Goal: Task Accomplishment & Management: Complete application form

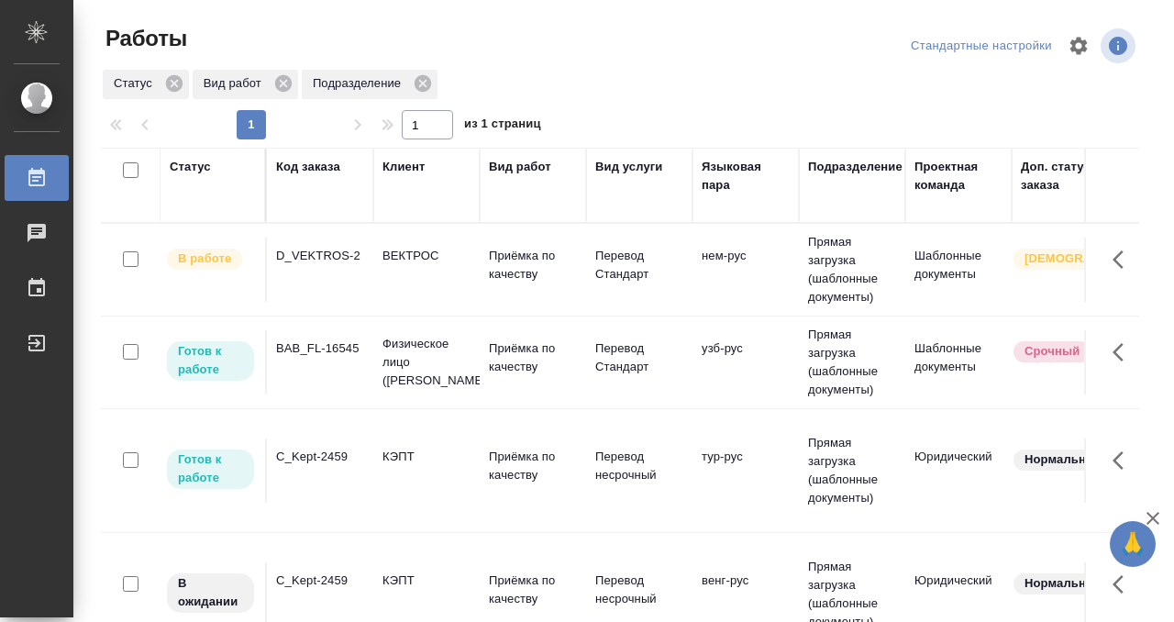
click at [305, 169] on div "Код заказа" at bounding box center [308, 167] width 64 height 18
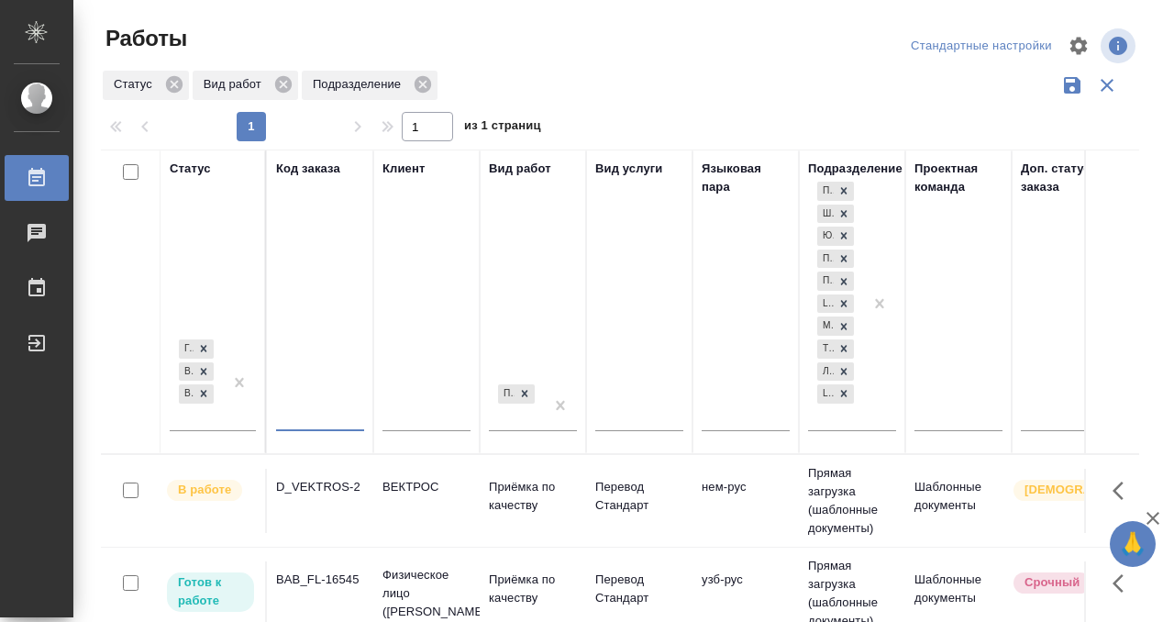
click at [294, 414] on input "text" at bounding box center [320, 418] width 88 height 23
paste input "B_FL-9556"
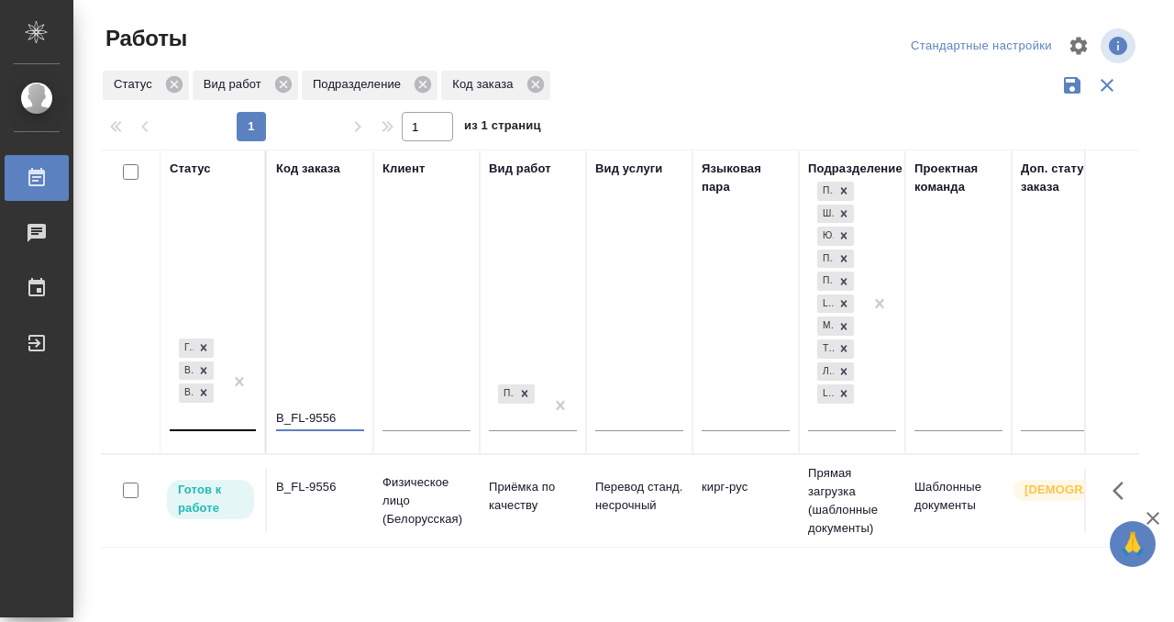
type input "B_FL-9556"
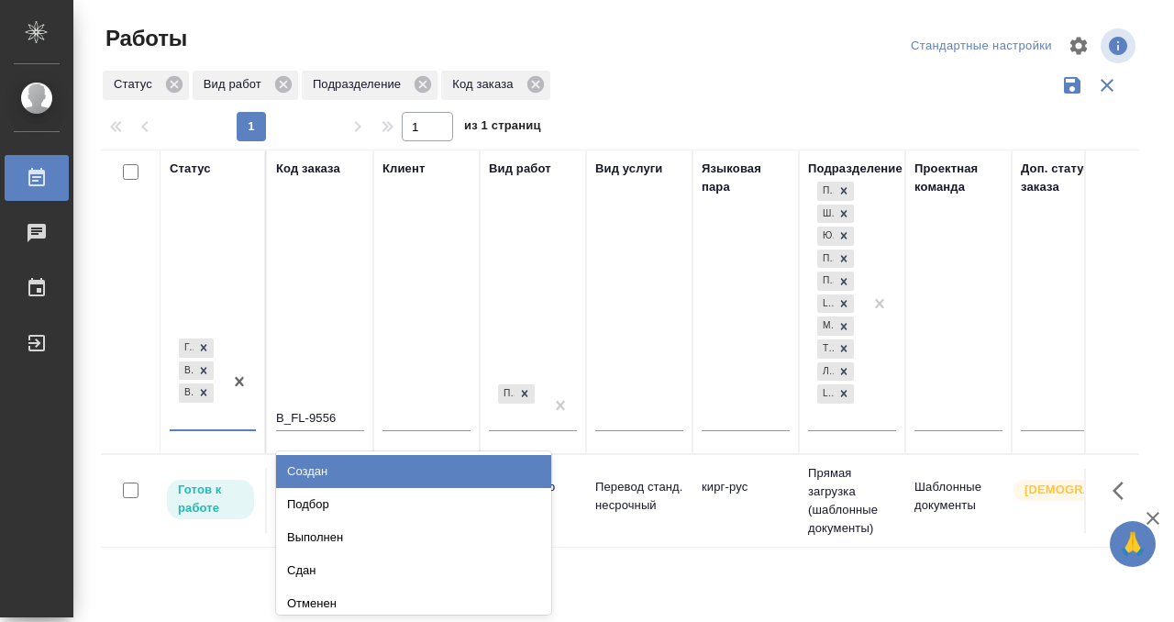
click at [192, 418] on div "Готов к работе В работе В ожидании" at bounding box center [196, 382] width 53 height 94
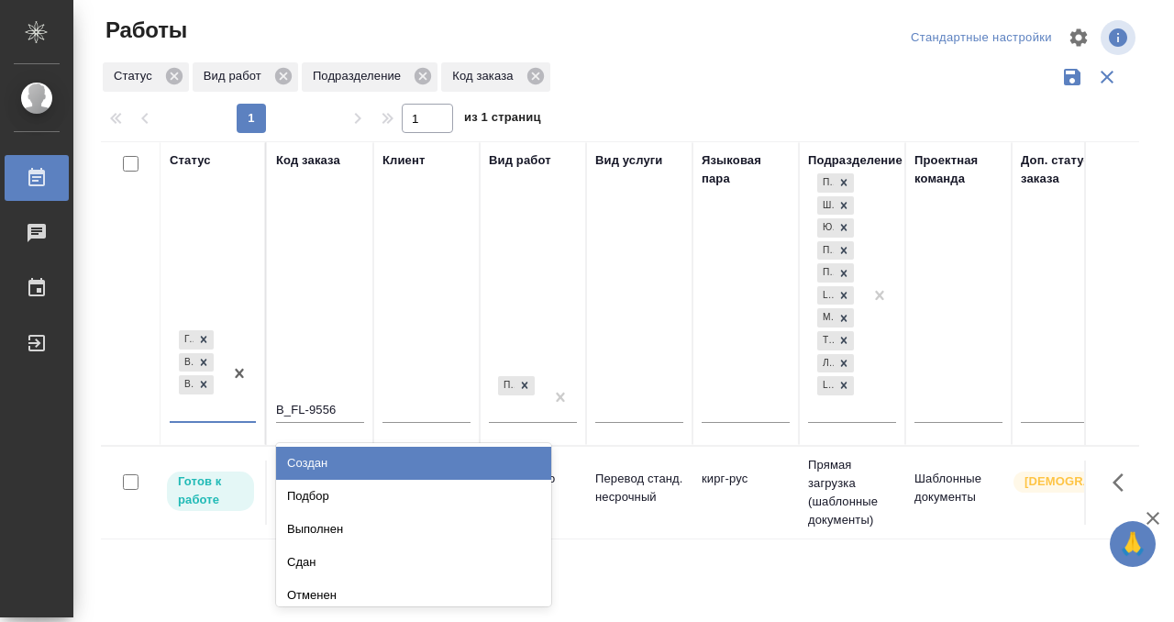
scroll to position [9, 0]
click at [194, 417] on div "Готов к работе В работе В ожидании" at bounding box center [196, 373] width 53 height 94
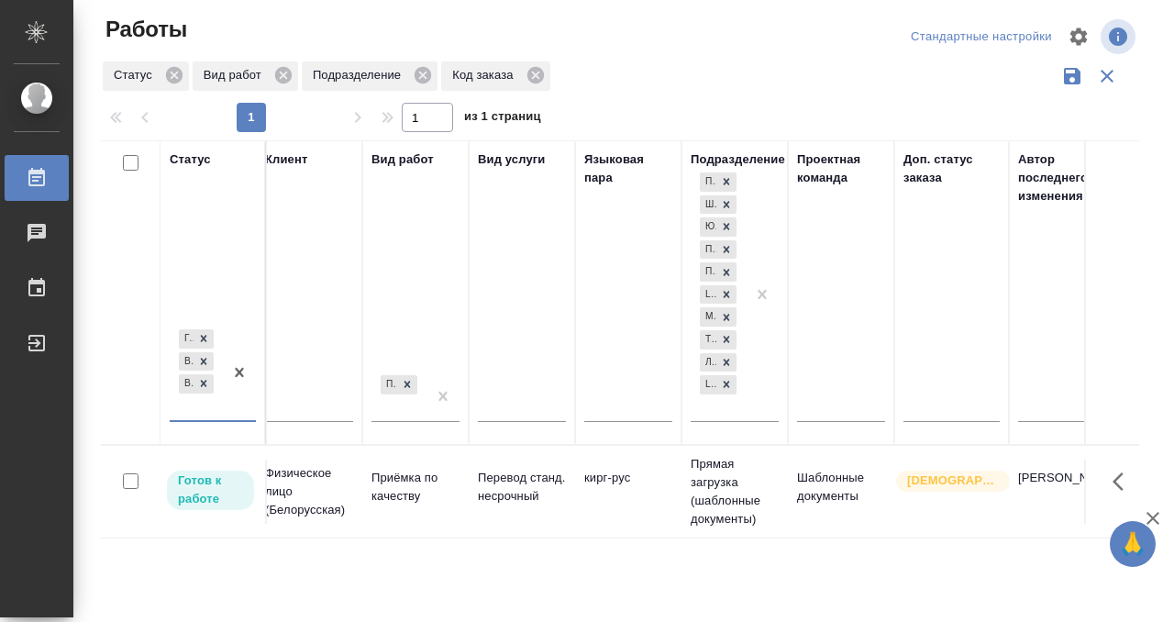
scroll to position [0, 0]
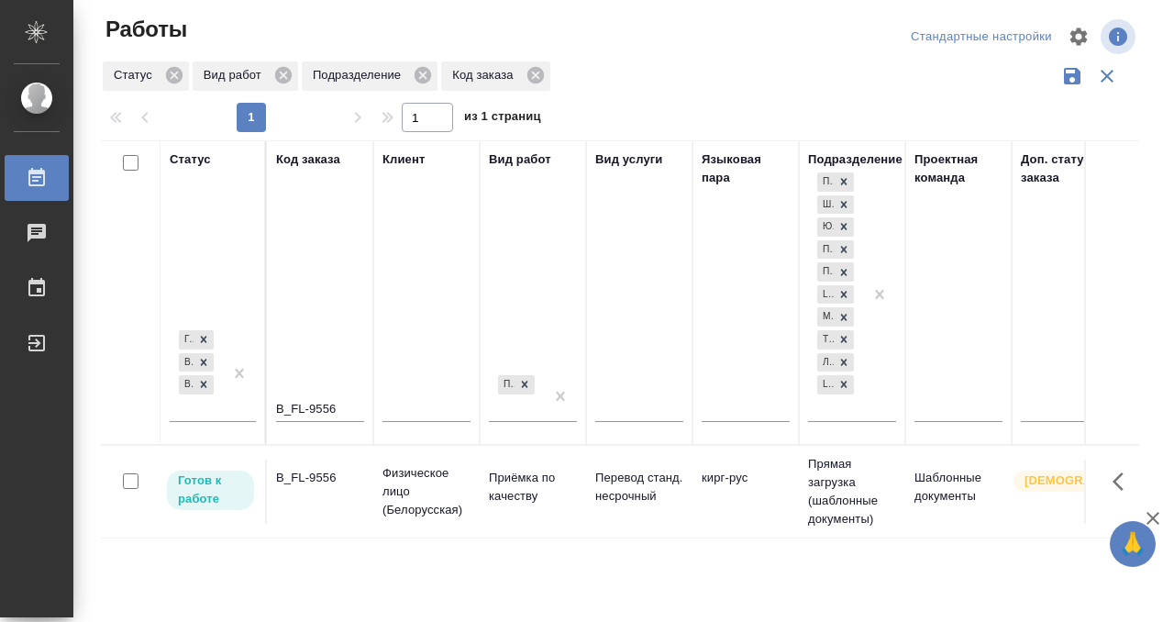
click at [316, 488] on td "B_FL-9556" at bounding box center [320, 492] width 106 height 64
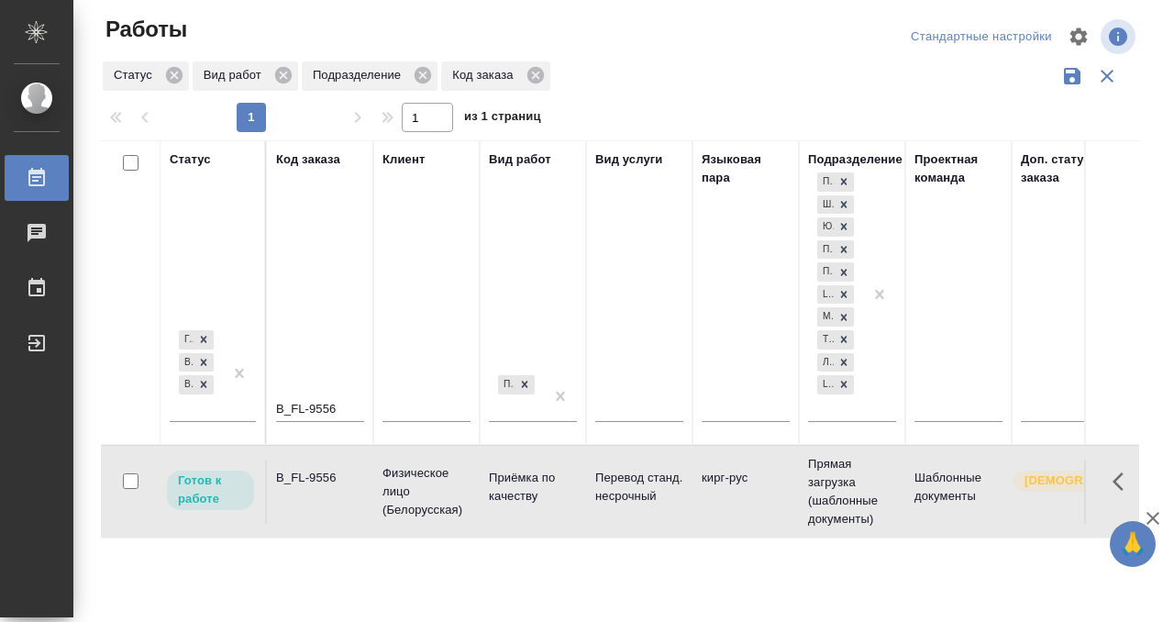
click at [316, 488] on td "B_FL-9556" at bounding box center [320, 492] width 106 height 64
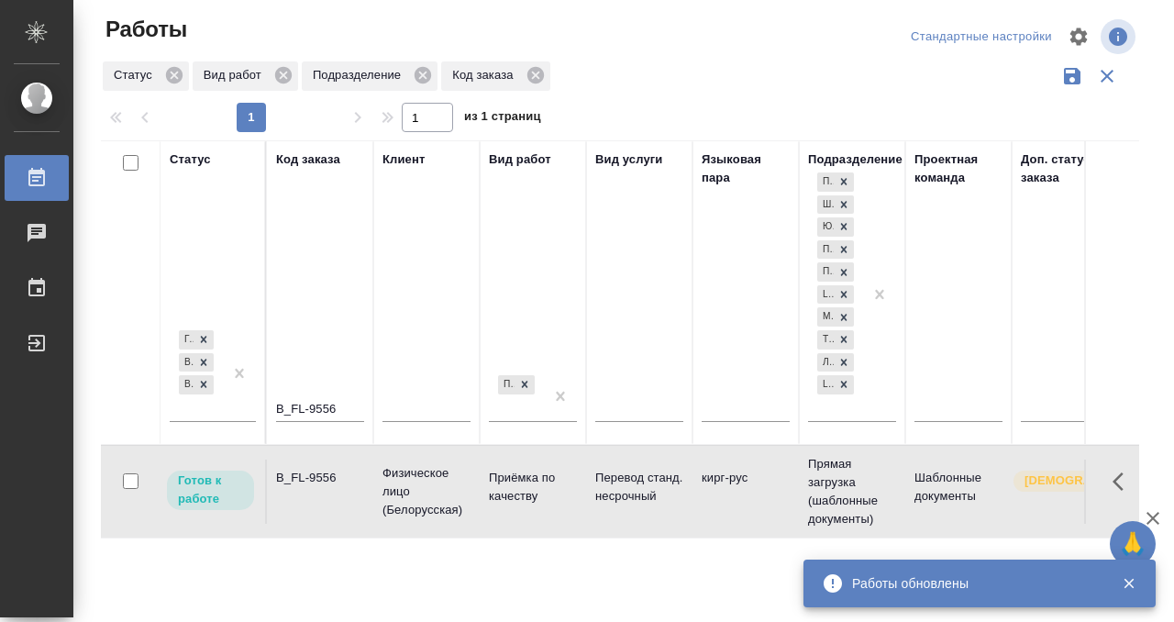
click at [39, 175] on icon at bounding box center [37, 178] width 22 height 22
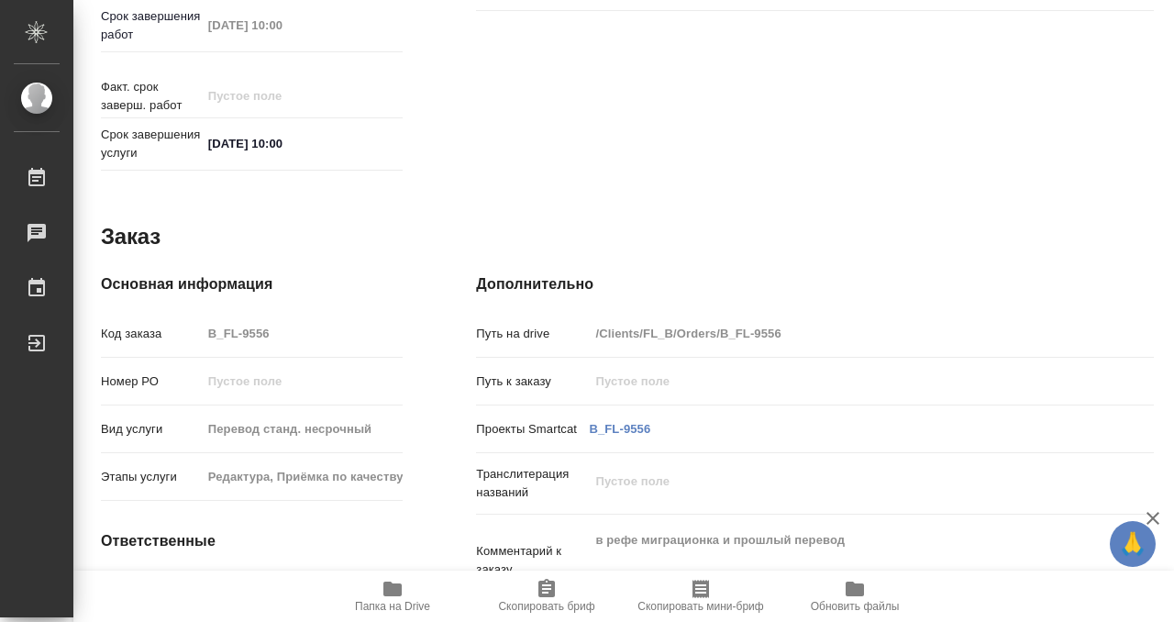
scroll to position [980, 0]
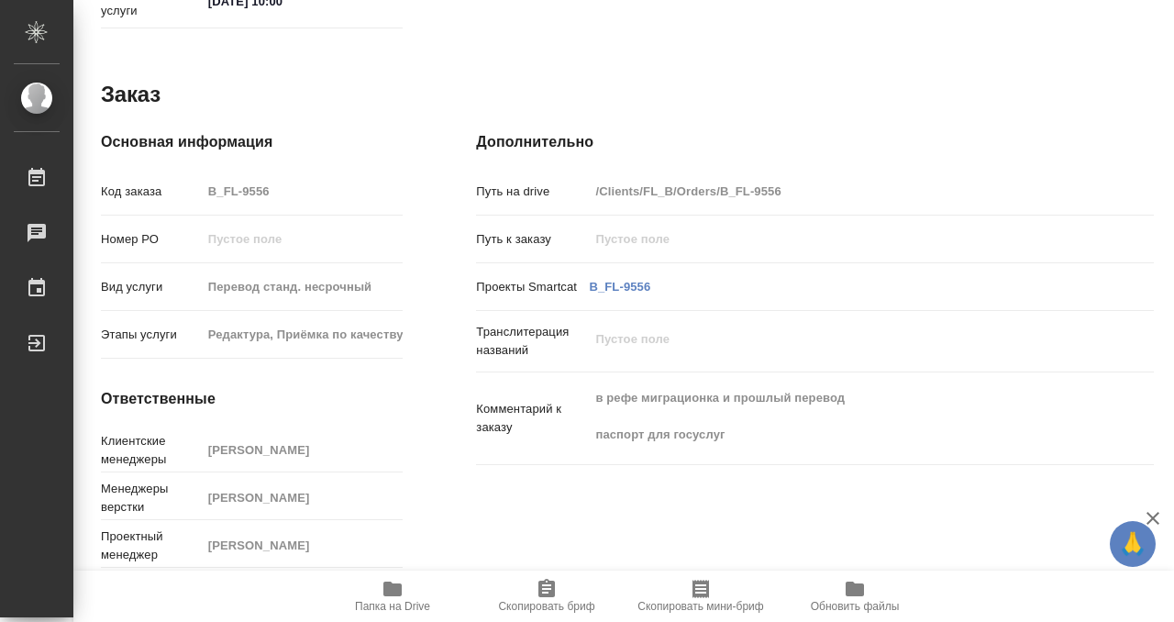
click at [391, 596] on icon "button" at bounding box center [393, 589] width 22 height 22
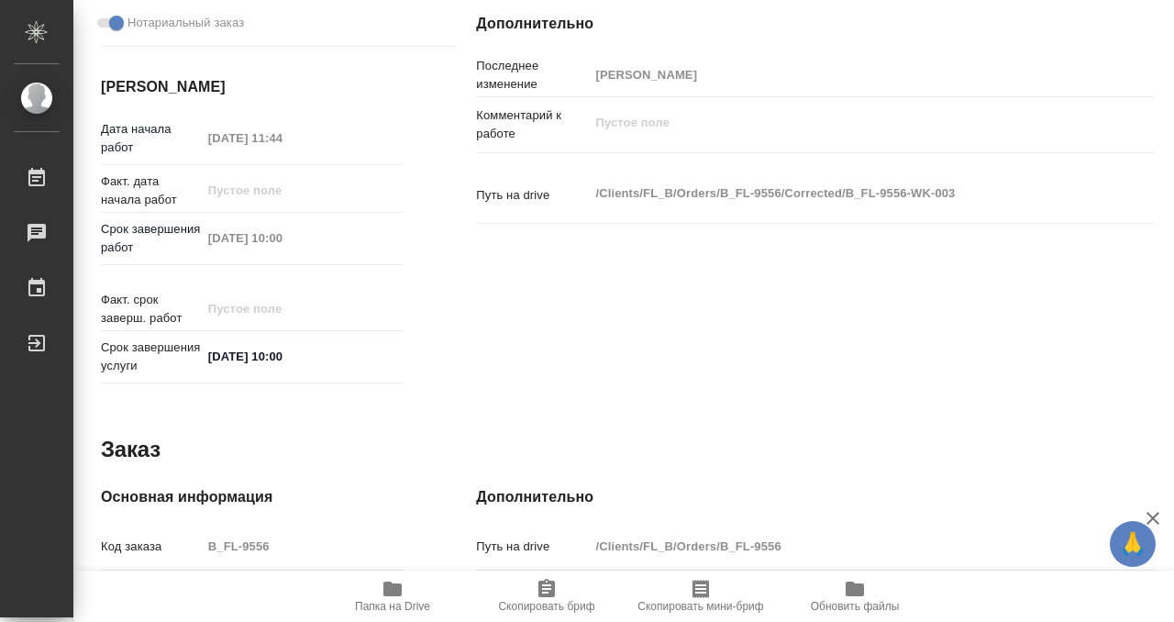
scroll to position [0, 0]
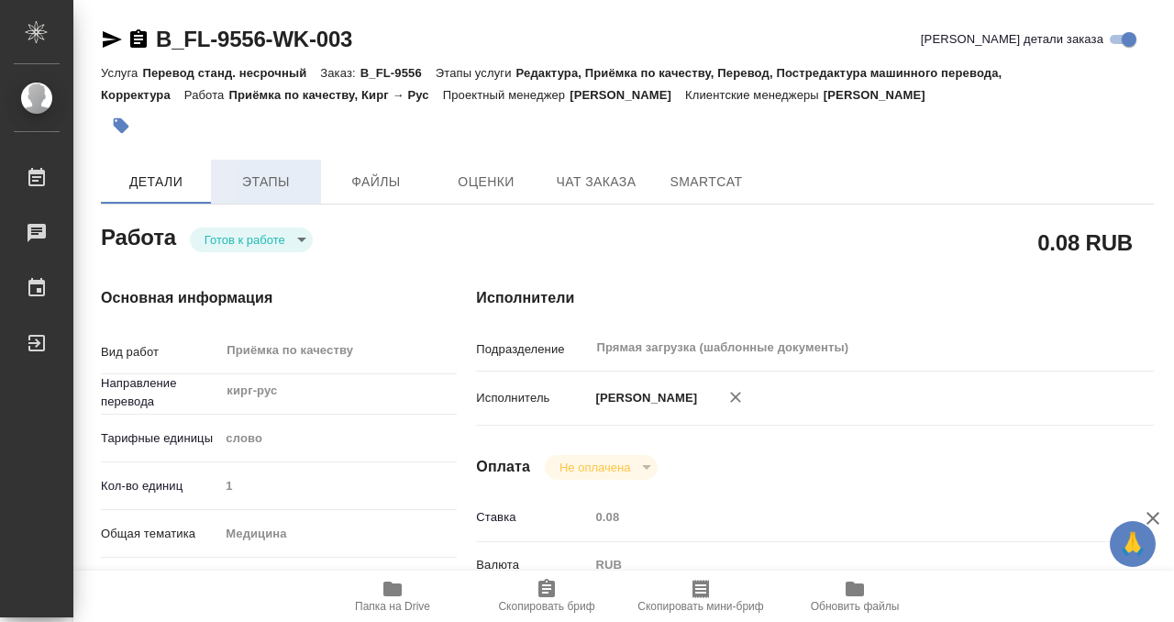
click at [288, 185] on span "Этапы" at bounding box center [266, 182] width 88 height 23
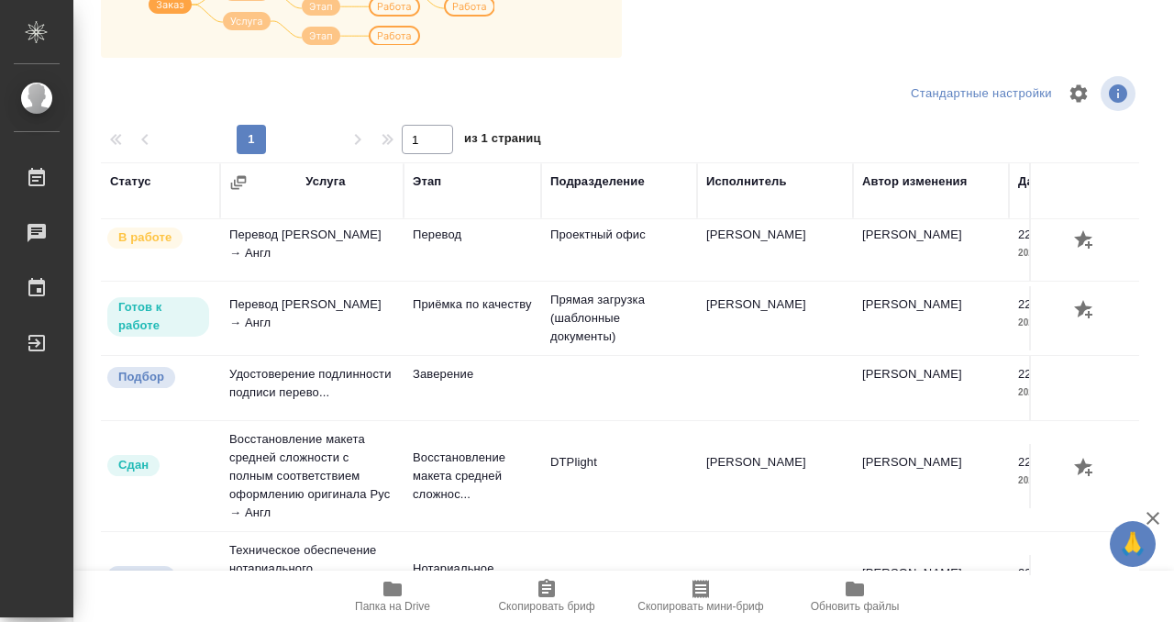
scroll to position [229, 0]
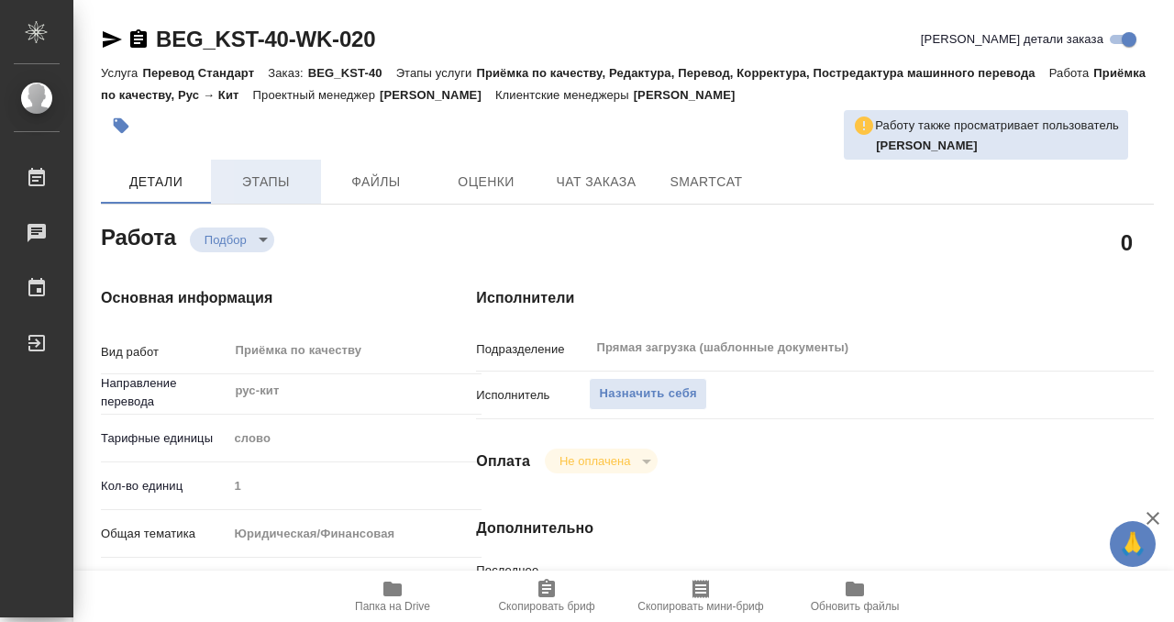
click at [257, 165] on button "Этапы" at bounding box center [266, 182] width 110 height 44
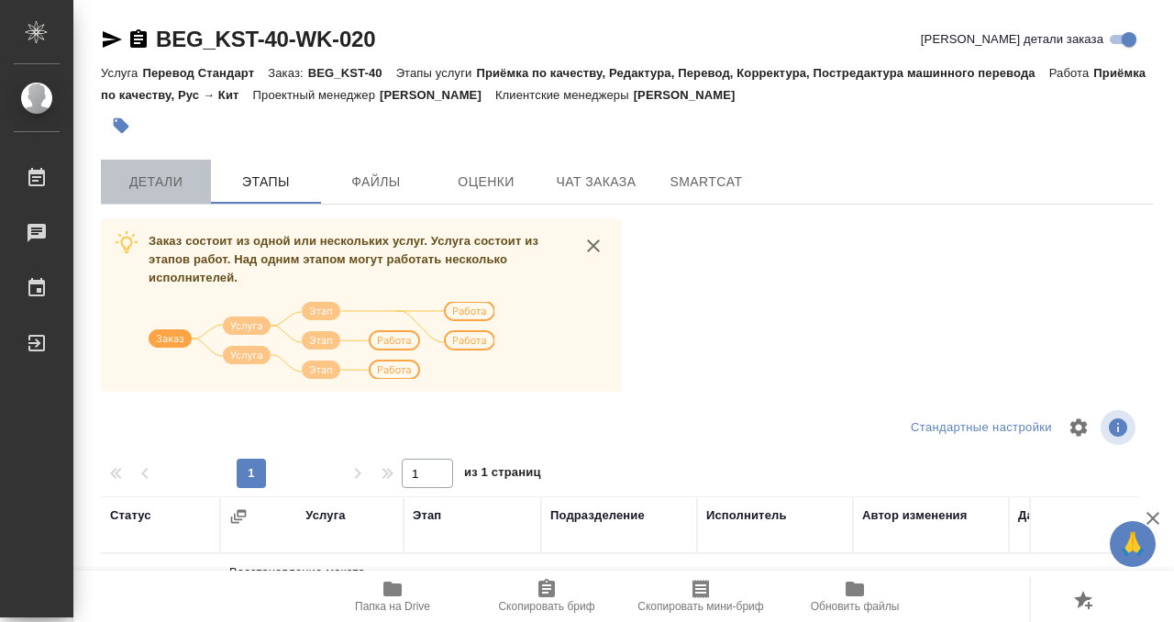
click at [159, 172] on span "Детали" at bounding box center [156, 182] width 88 height 23
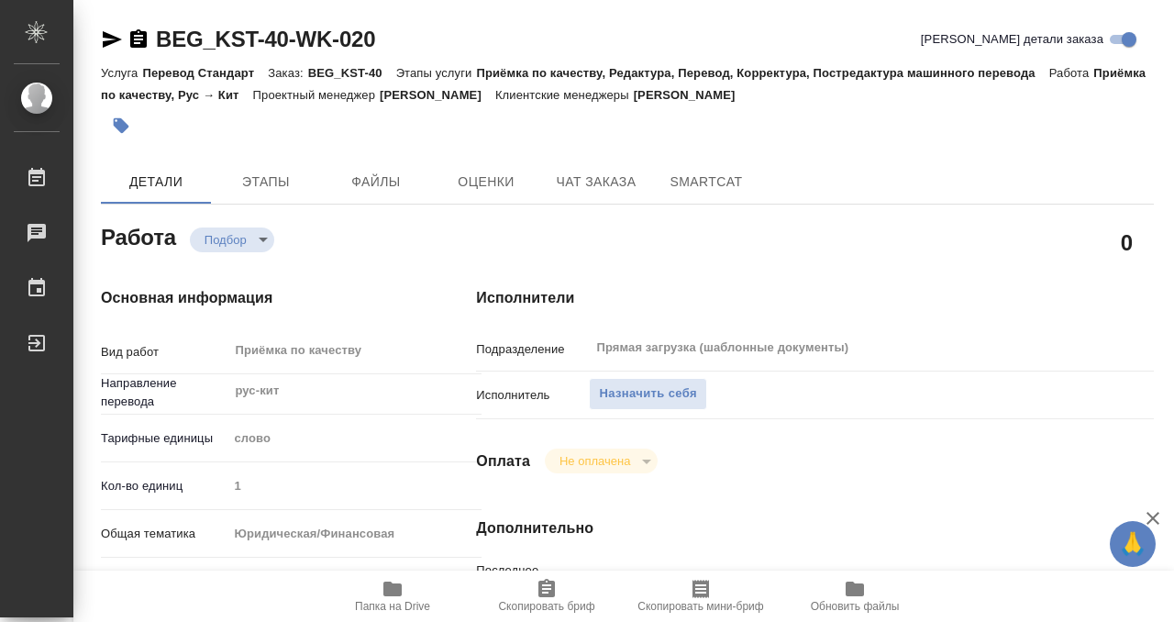
type textarea "x"
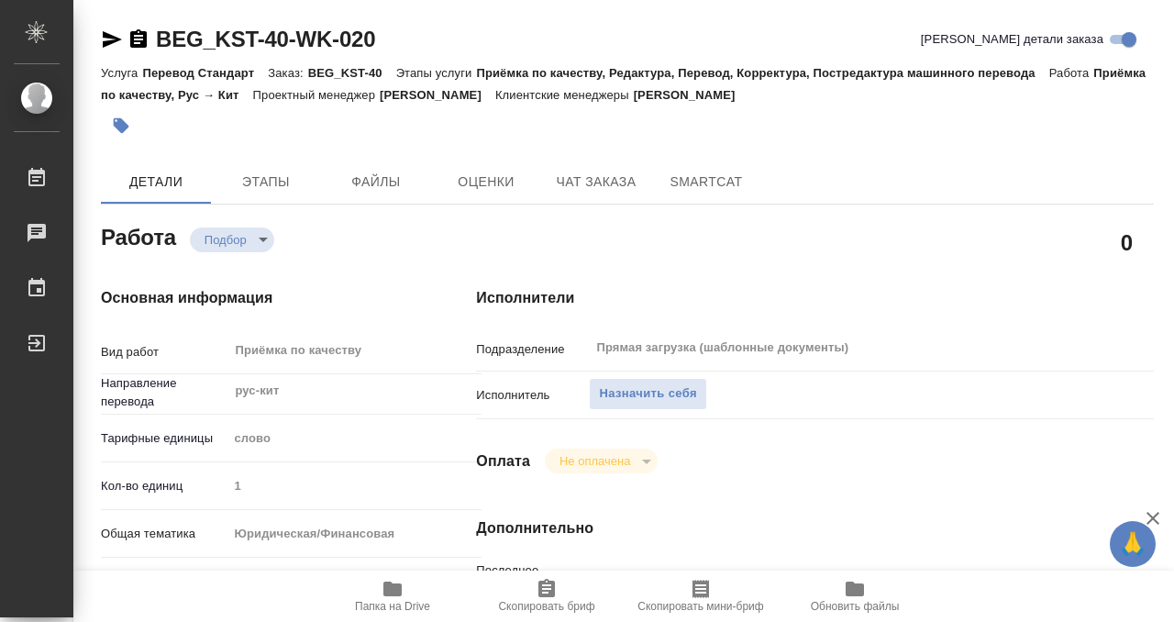
scroll to position [3, 0]
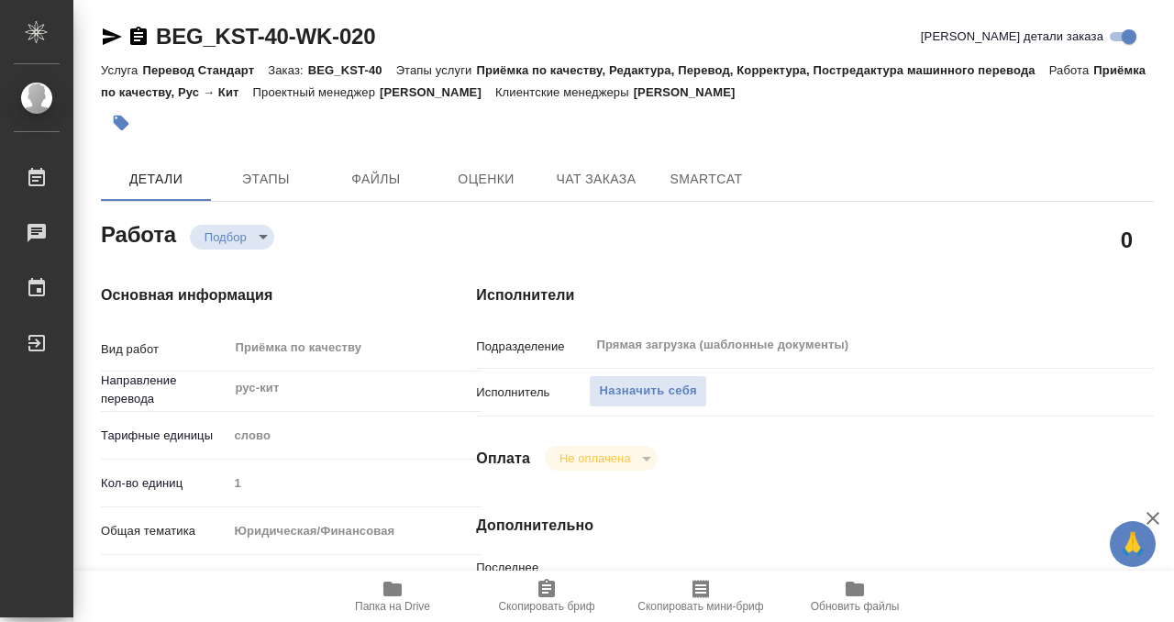
type textarea "x"
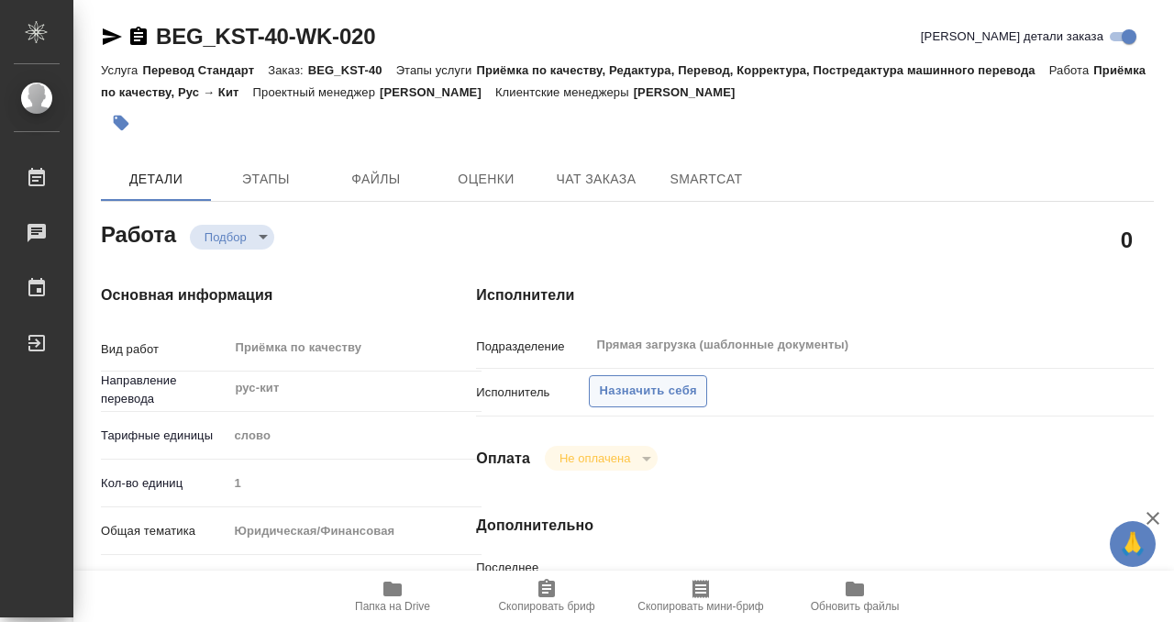
click at [676, 392] on span "Назначить себя" at bounding box center [647, 391] width 97 height 21
type textarea "x"
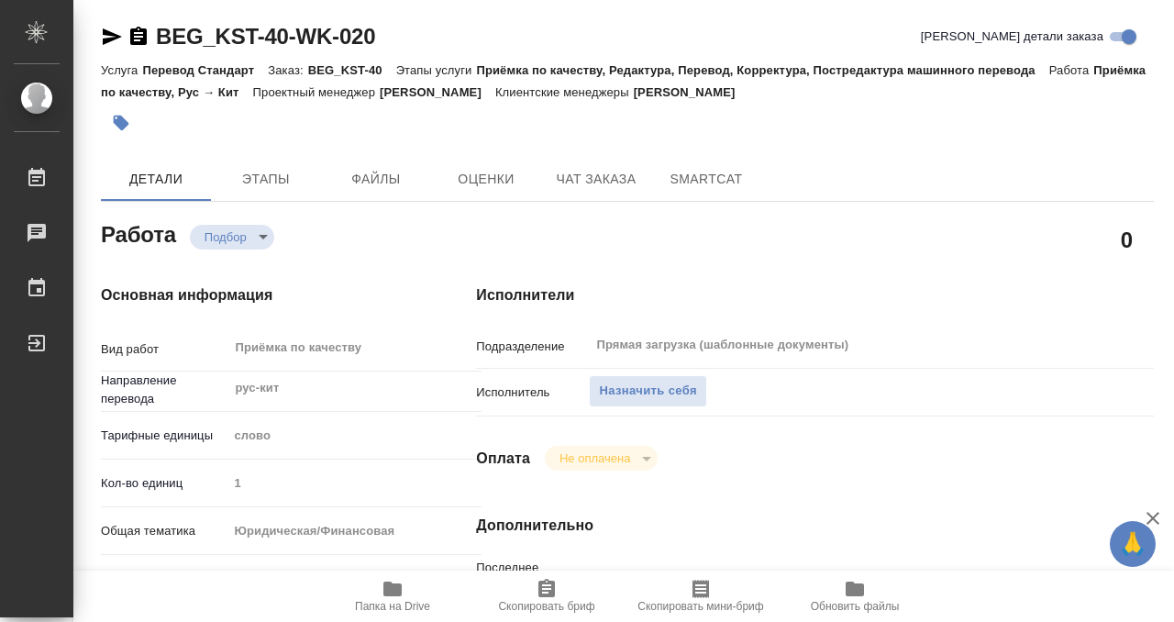
type textarea "x"
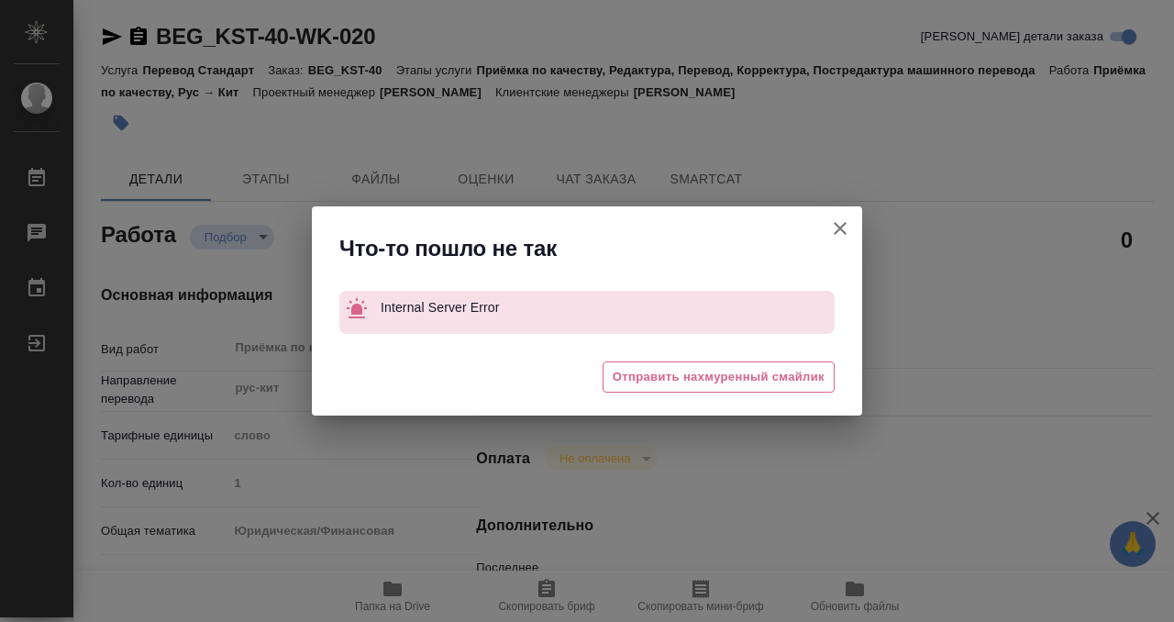
click at [847, 239] on button "[PERSON_NAME] детали заказа" at bounding box center [840, 228] width 44 height 44
type textarea "x"
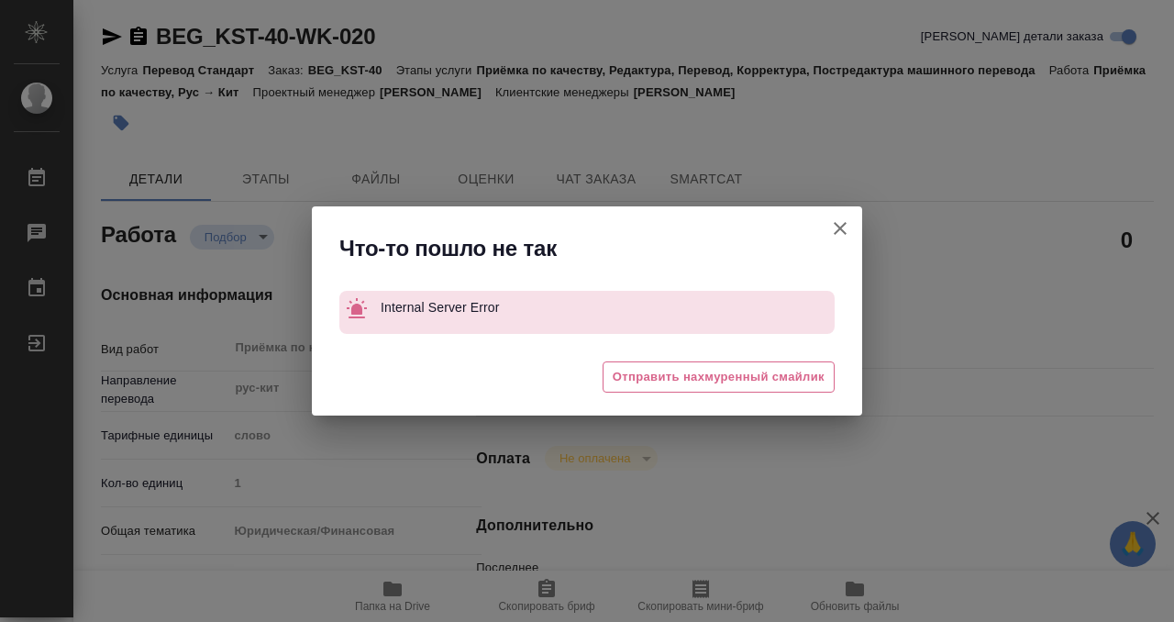
type textarea "x"
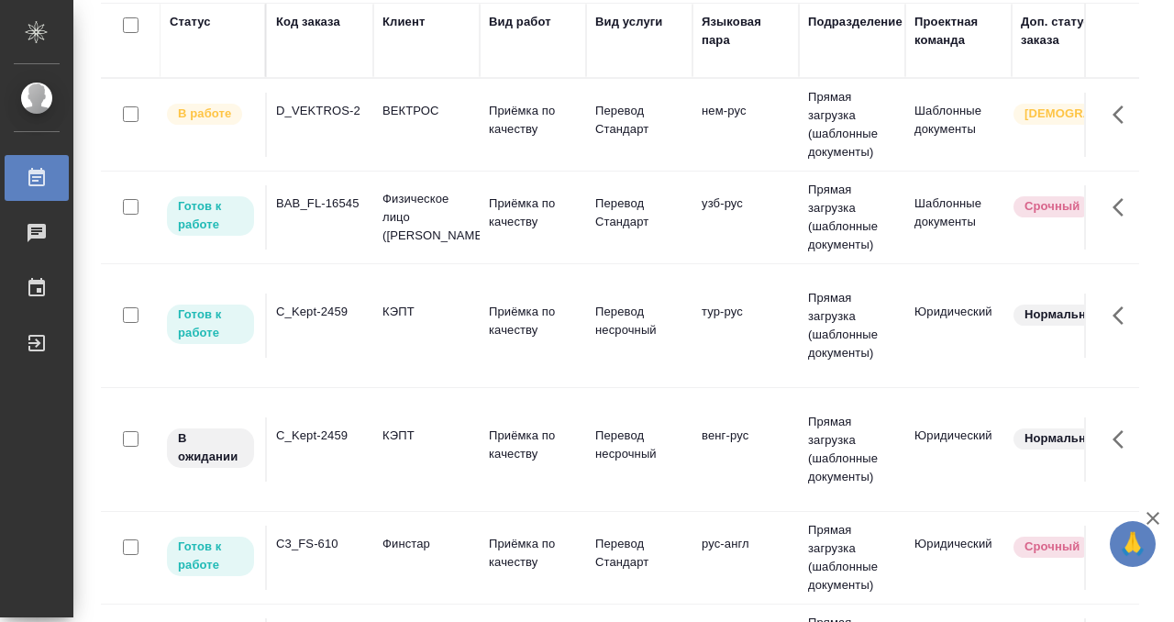
scroll to position [140, 0]
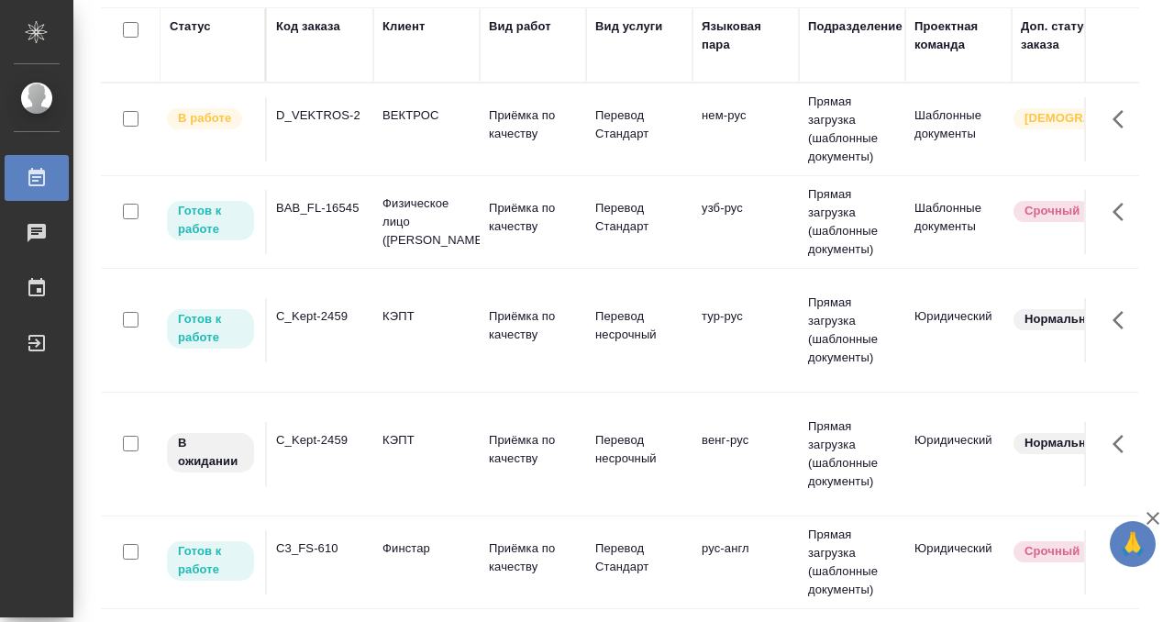
click at [346, 200] on div "BAB_FL-16545" at bounding box center [320, 208] width 88 height 18
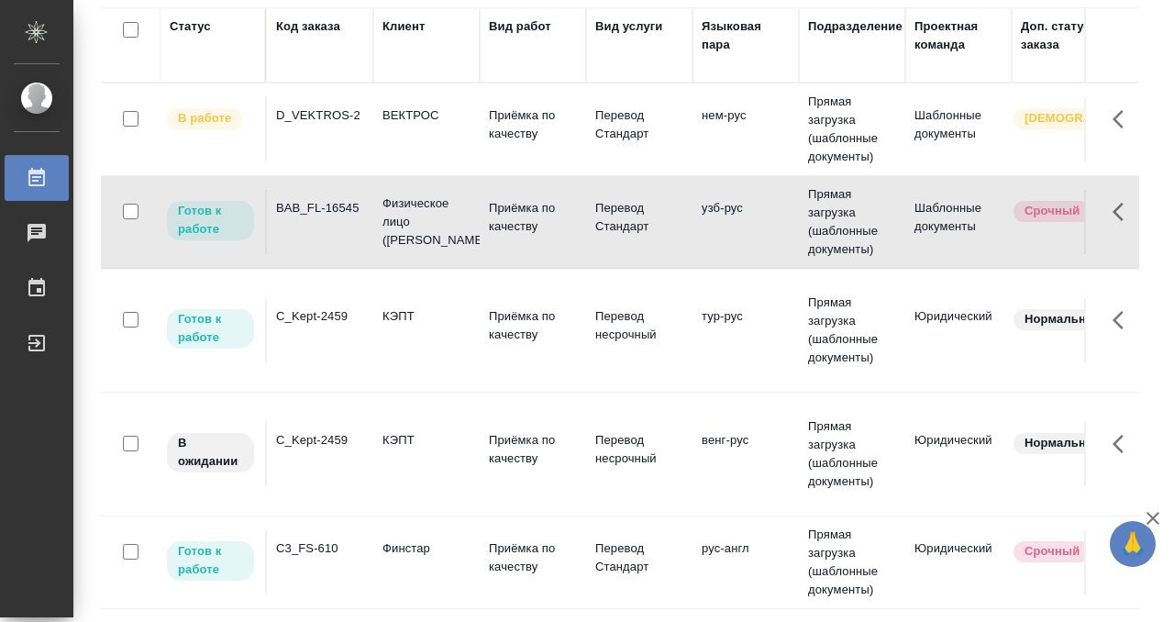
click at [346, 201] on div "BAB_FL-16545" at bounding box center [320, 208] width 88 height 18
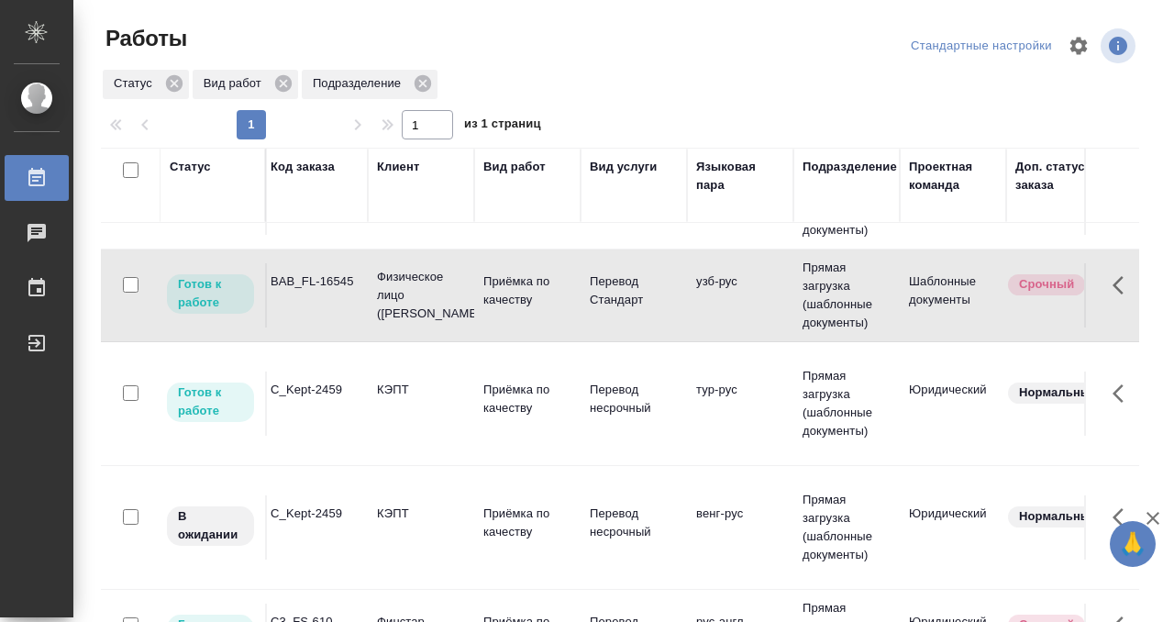
scroll to position [67, 0]
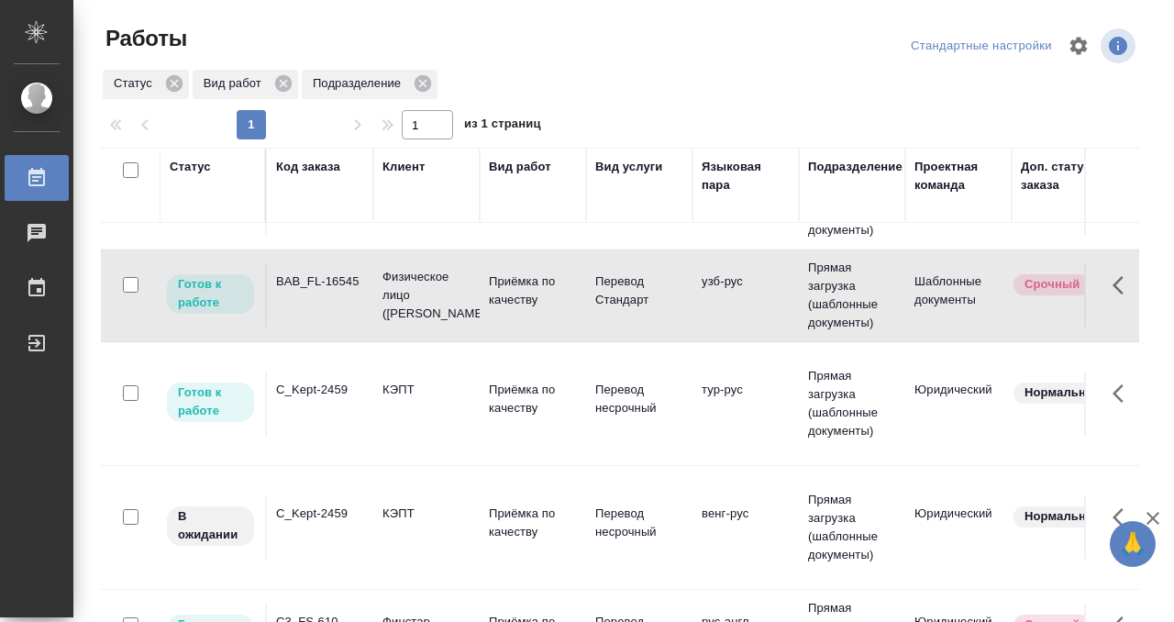
click at [384, 419] on td "КЭПТ" at bounding box center [426, 404] width 106 height 64
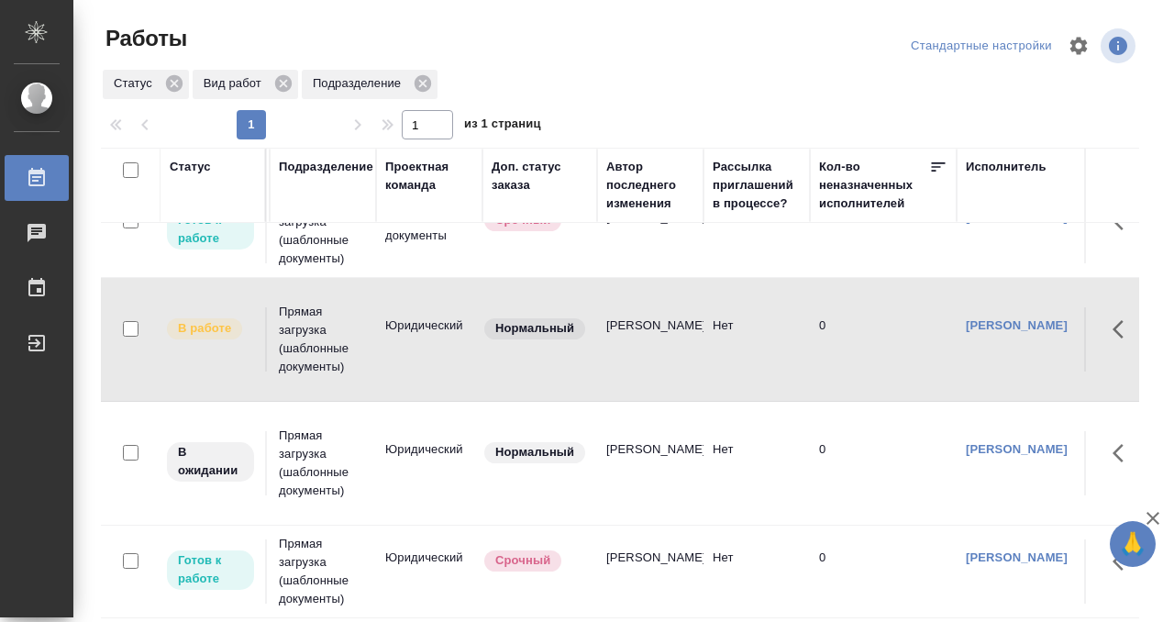
scroll to position [131, 0]
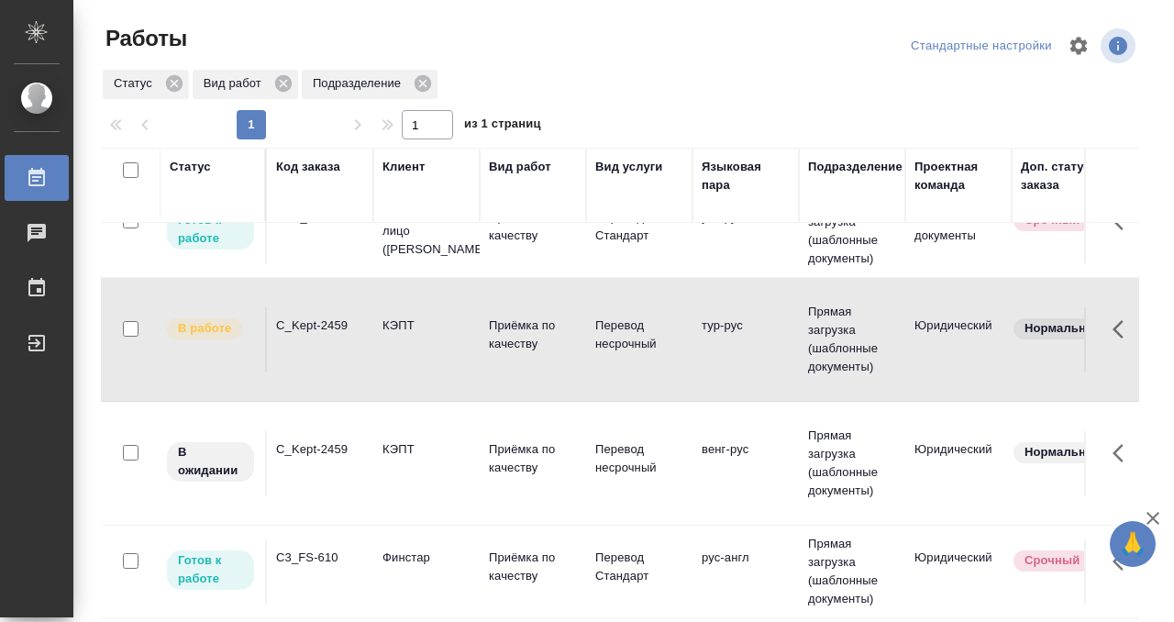
click at [335, 459] on td "C_Kept-2459" at bounding box center [320, 463] width 106 height 64
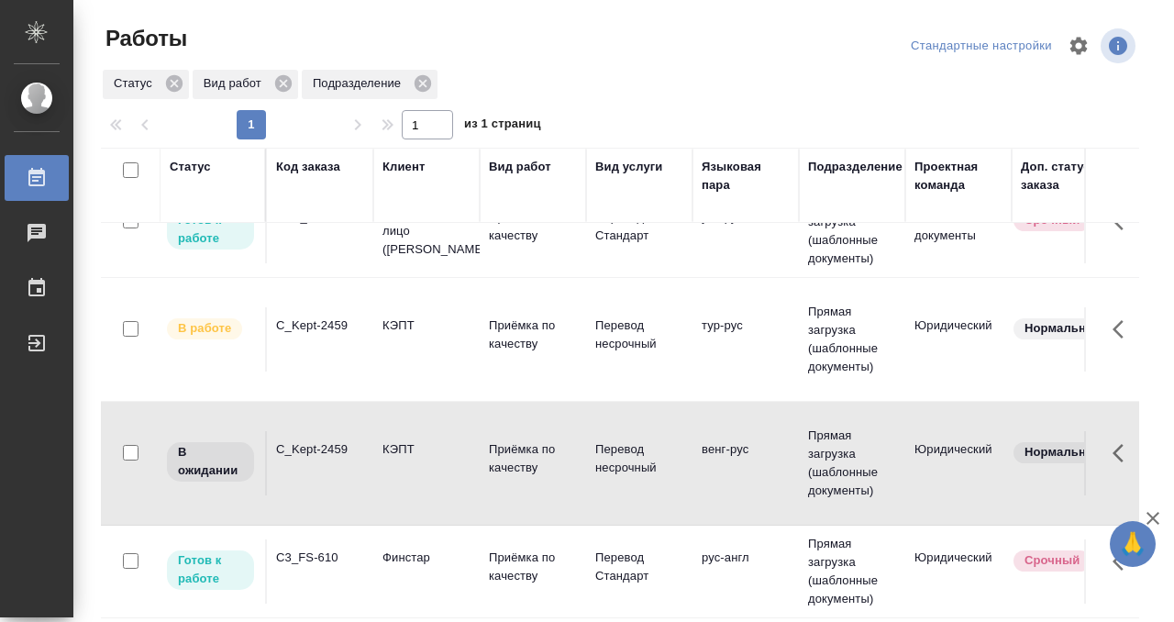
click at [335, 459] on td "C_Kept-2459" at bounding box center [320, 463] width 106 height 64
click at [314, 327] on div "C_Kept-2459" at bounding box center [320, 326] width 88 height 18
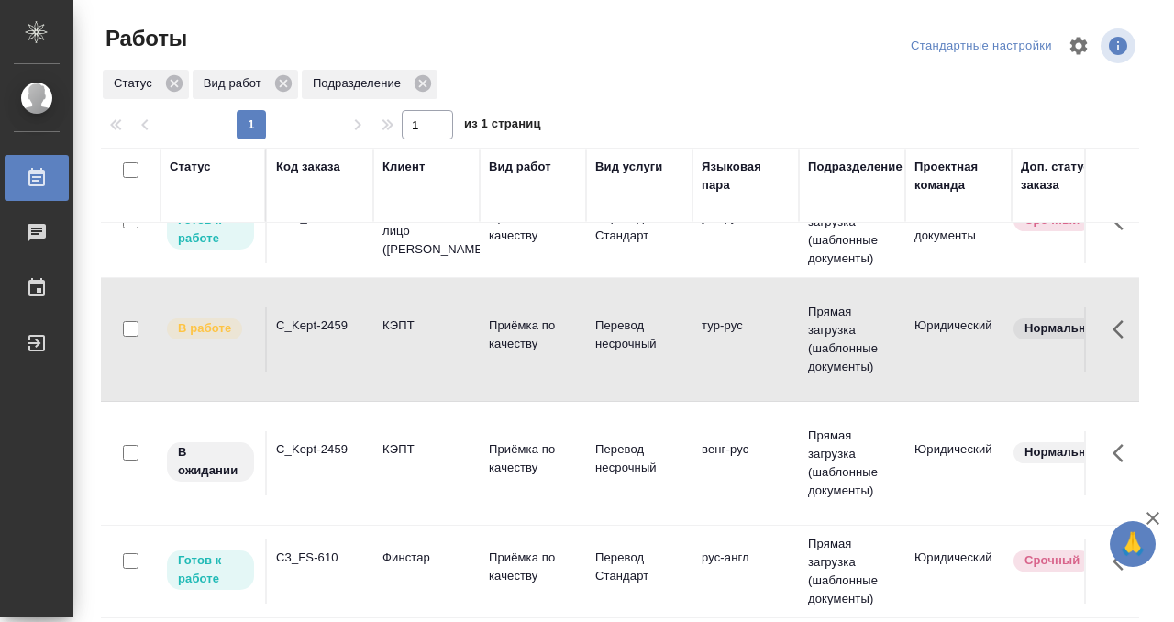
click at [314, 327] on div "C_Kept-2459" at bounding box center [320, 326] width 88 height 18
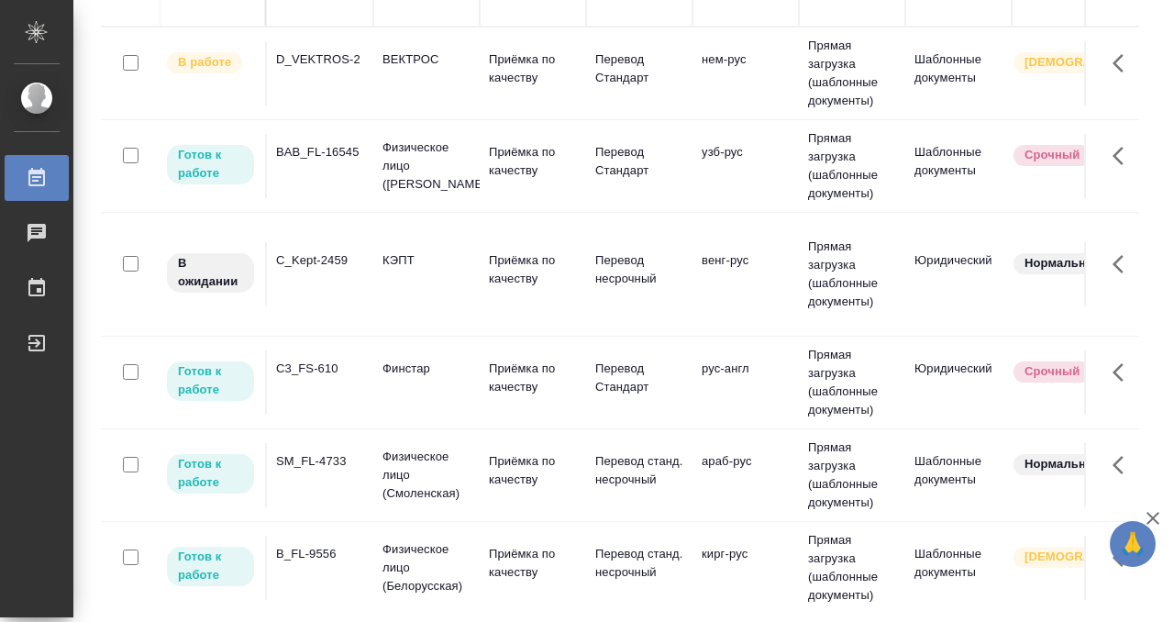
scroll to position [0, 0]
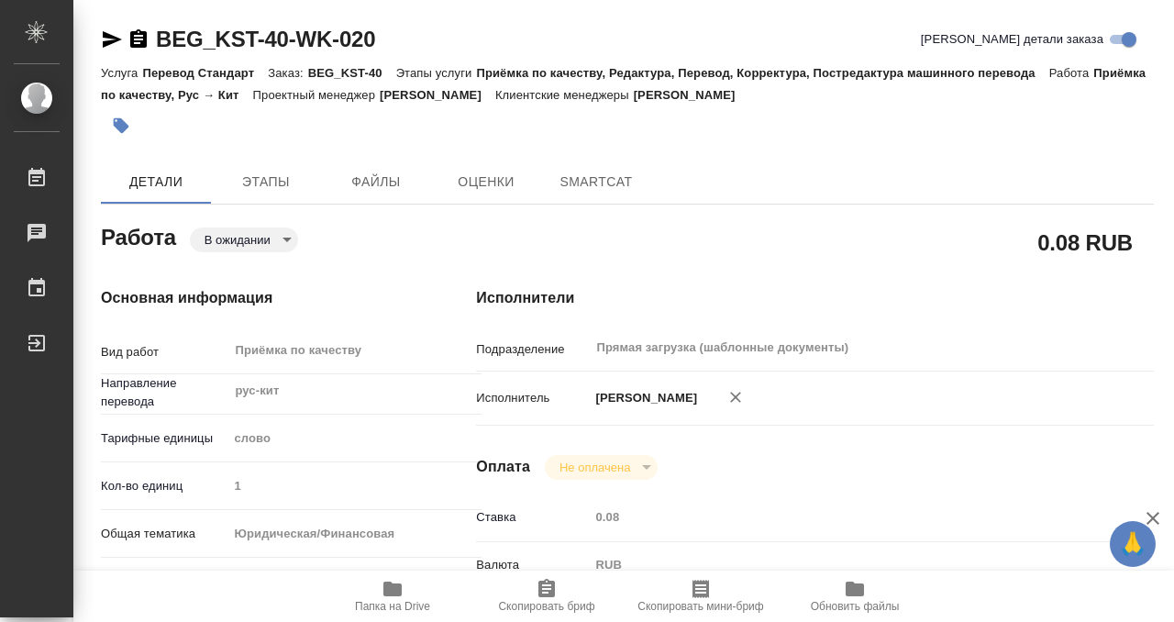
type textarea "x"
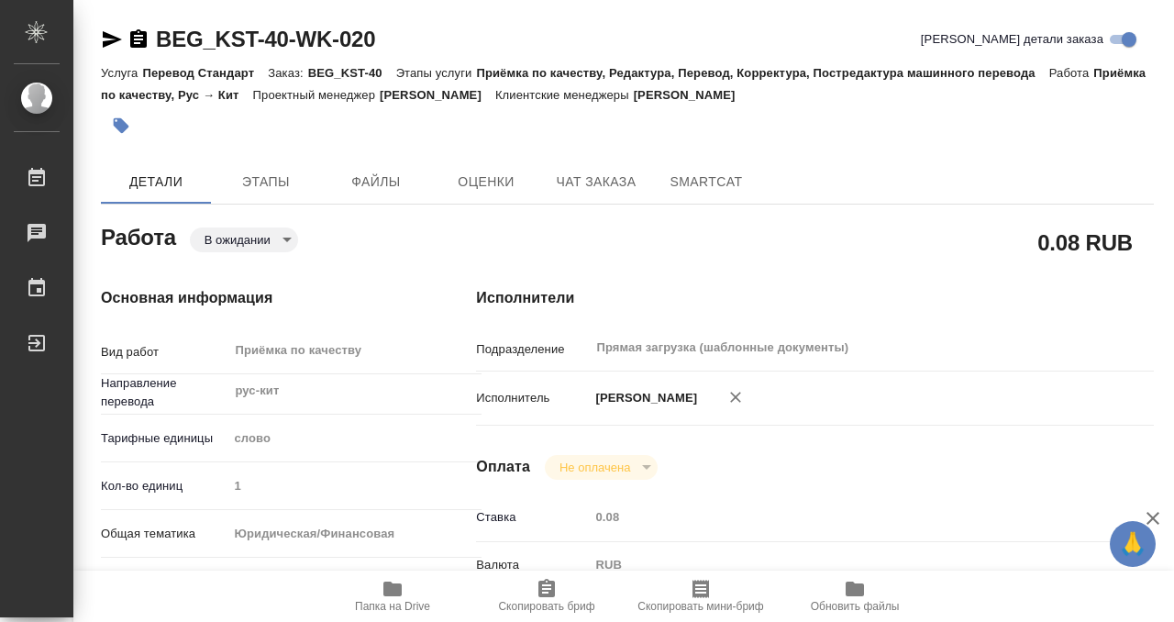
type textarea "x"
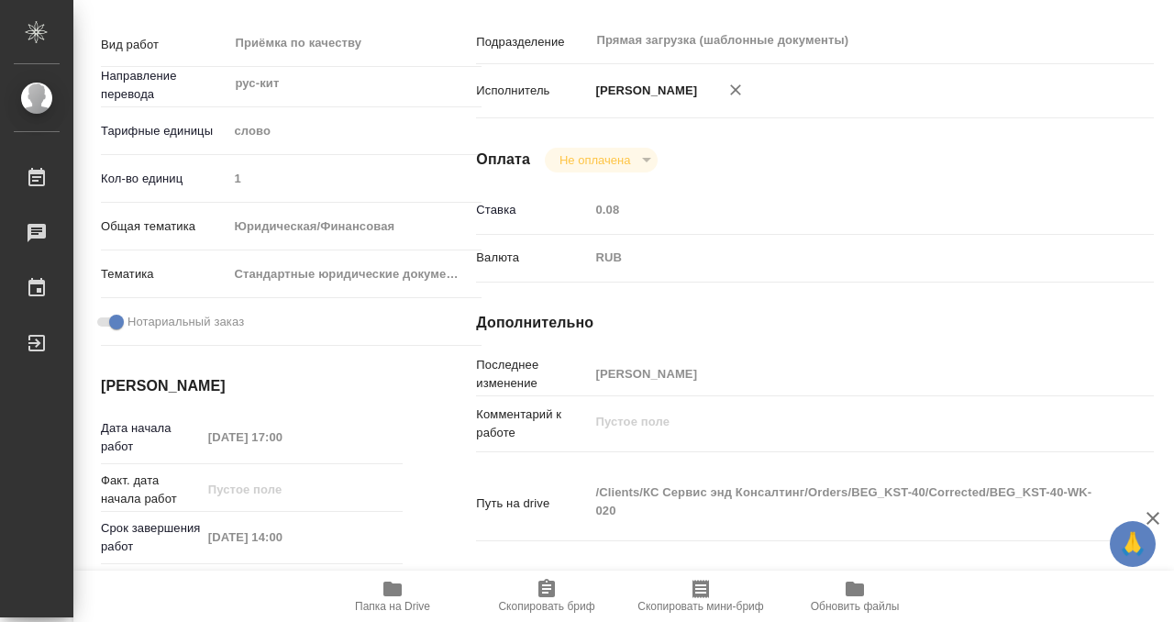
type textarea "x"
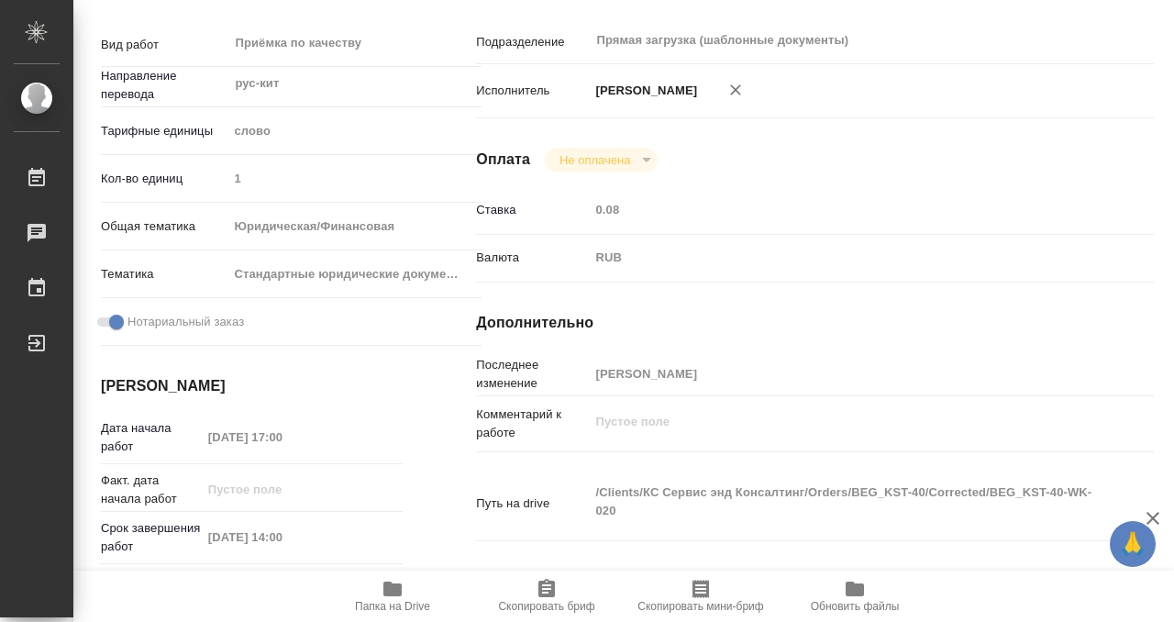
scroll to position [488, 0]
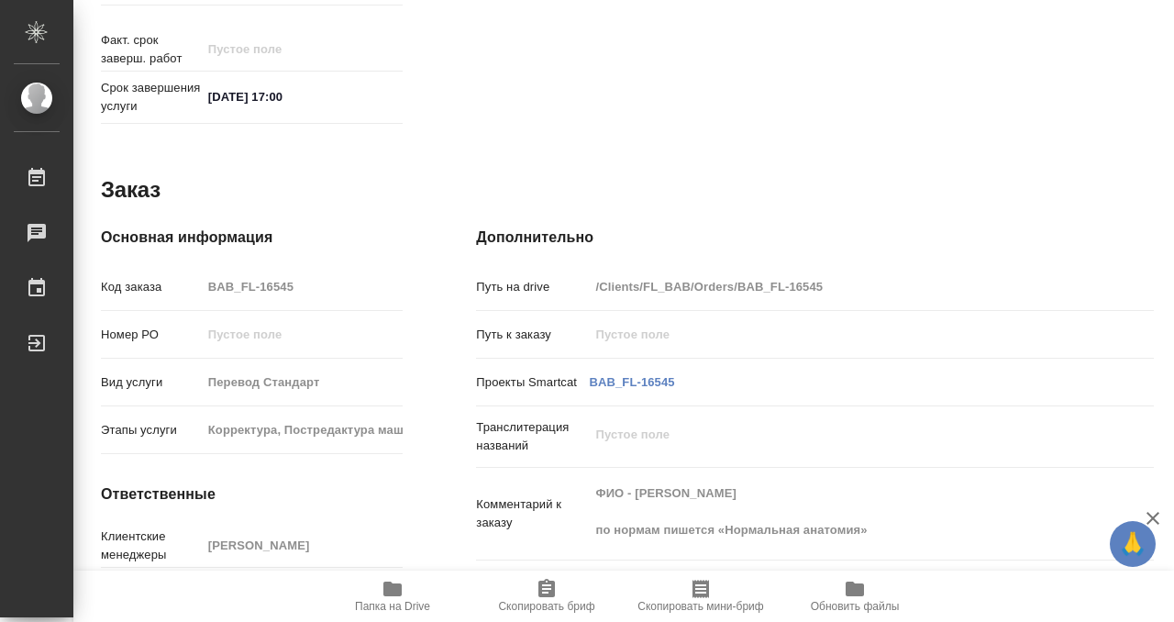
scroll to position [980, 0]
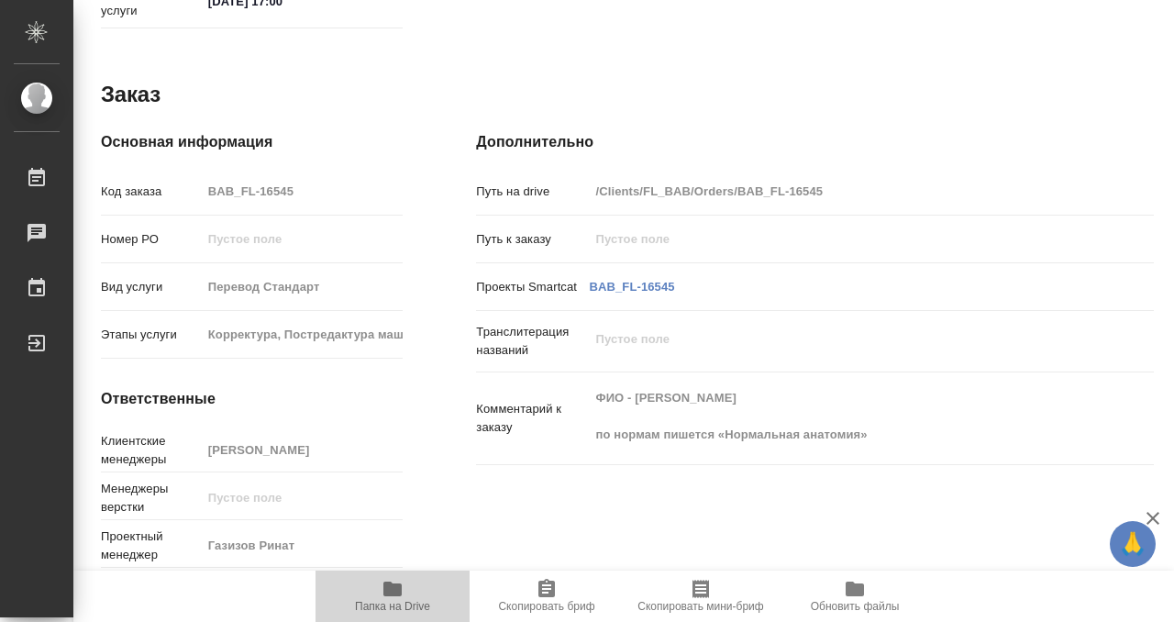
click at [394, 585] on icon "button" at bounding box center [392, 589] width 18 height 15
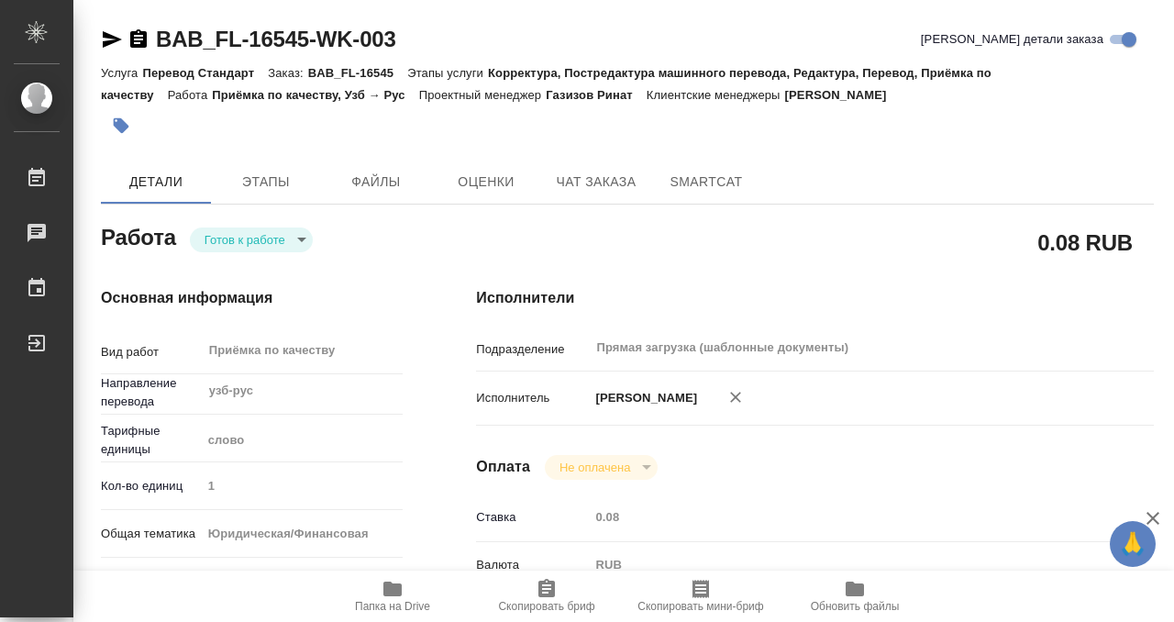
click at [124, 107] on button "button" at bounding box center [121, 126] width 40 height 40
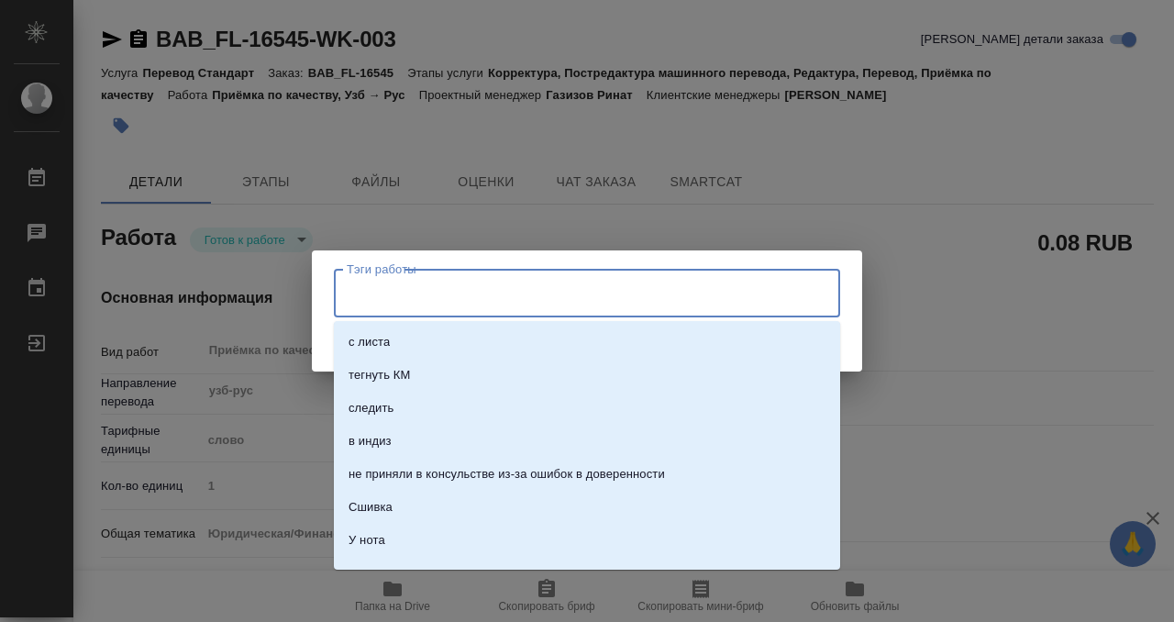
click at [472, 306] on input "Тэги работы" at bounding box center [569, 292] width 455 height 31
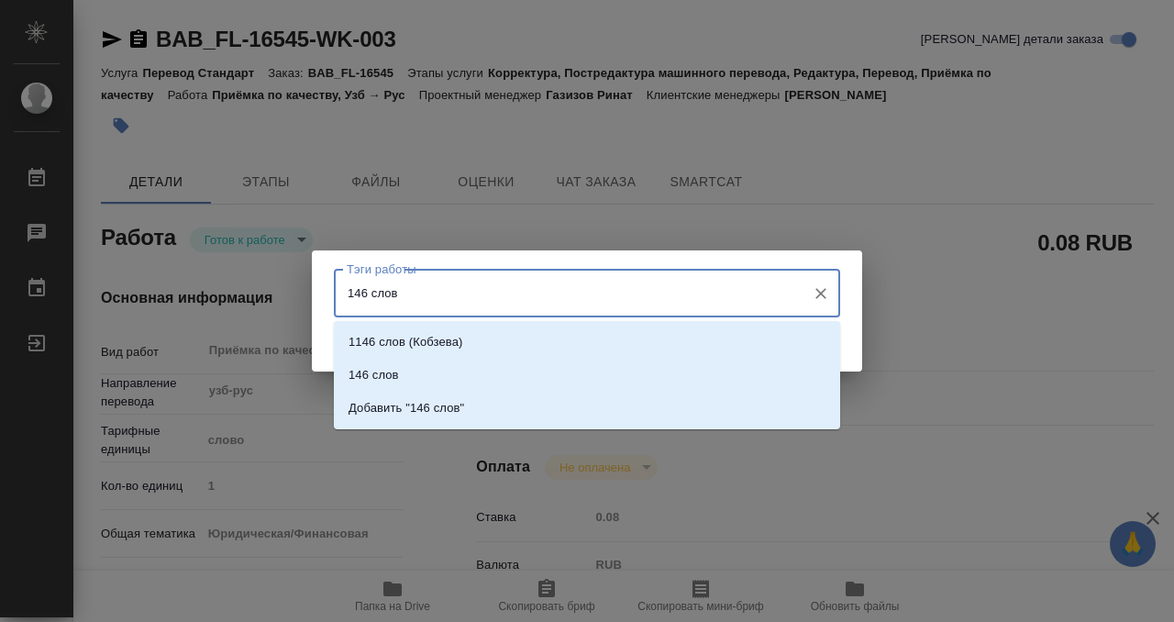
type input "146 слова"
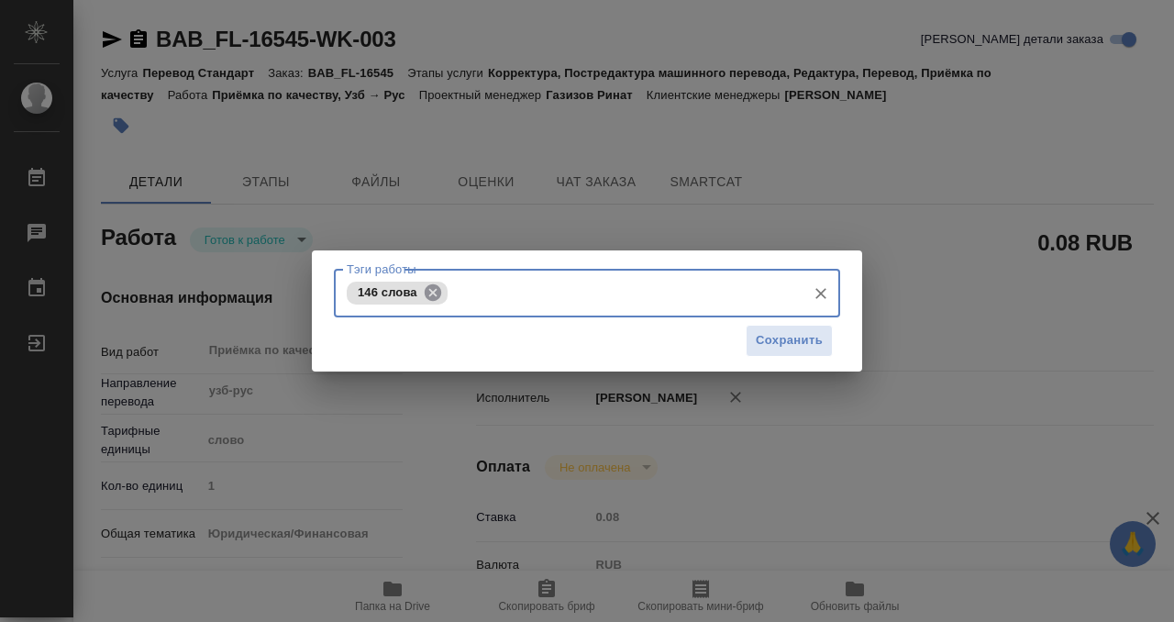
click at [430, 294] on icon at bounding box center [433, 293] width 20 height 20
click at [407, 296] on input "Тэги работы" at bounding box center [569, 292] width 455 height 31
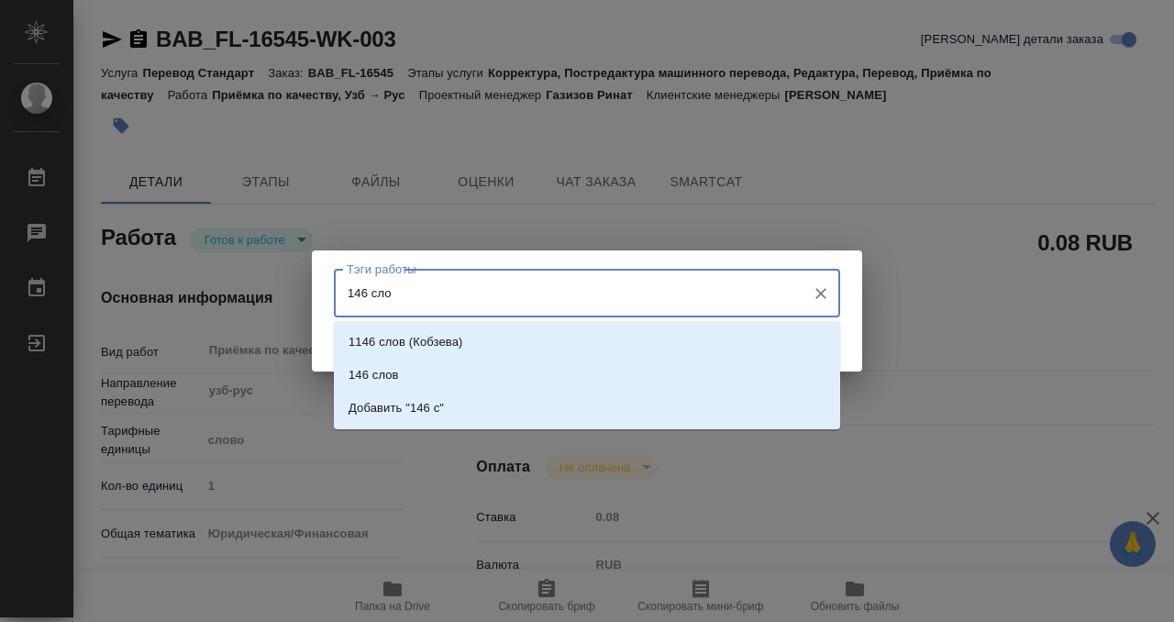
type input "146 слов"
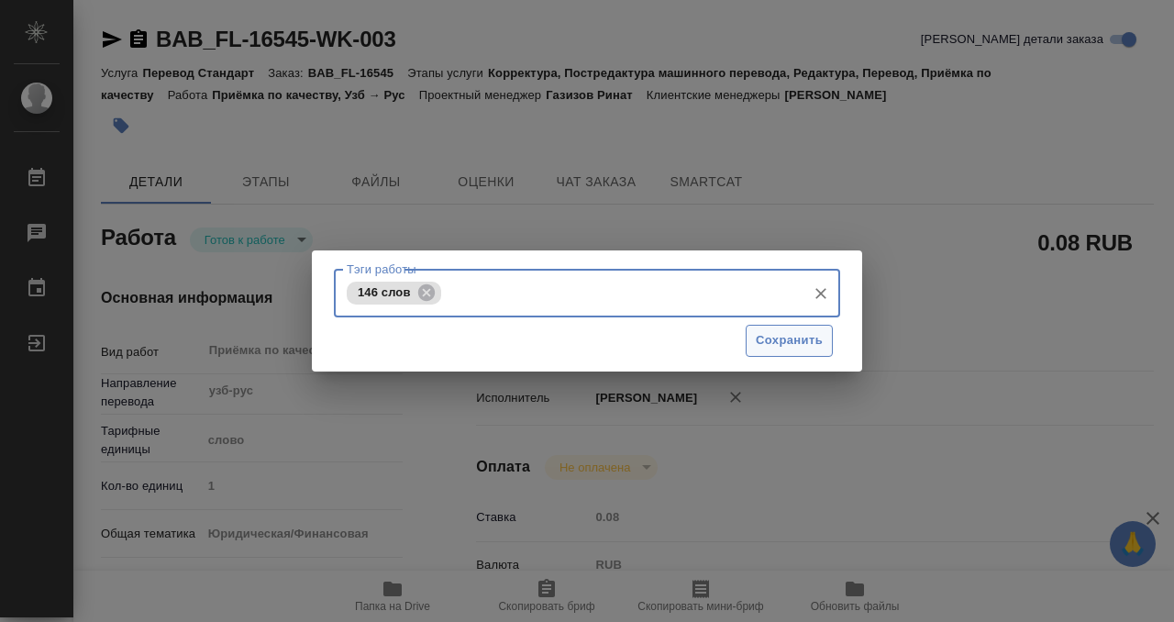
click at [784, 332] on span "Сохранить" at bounding box center [789, 340] width 67 height 21
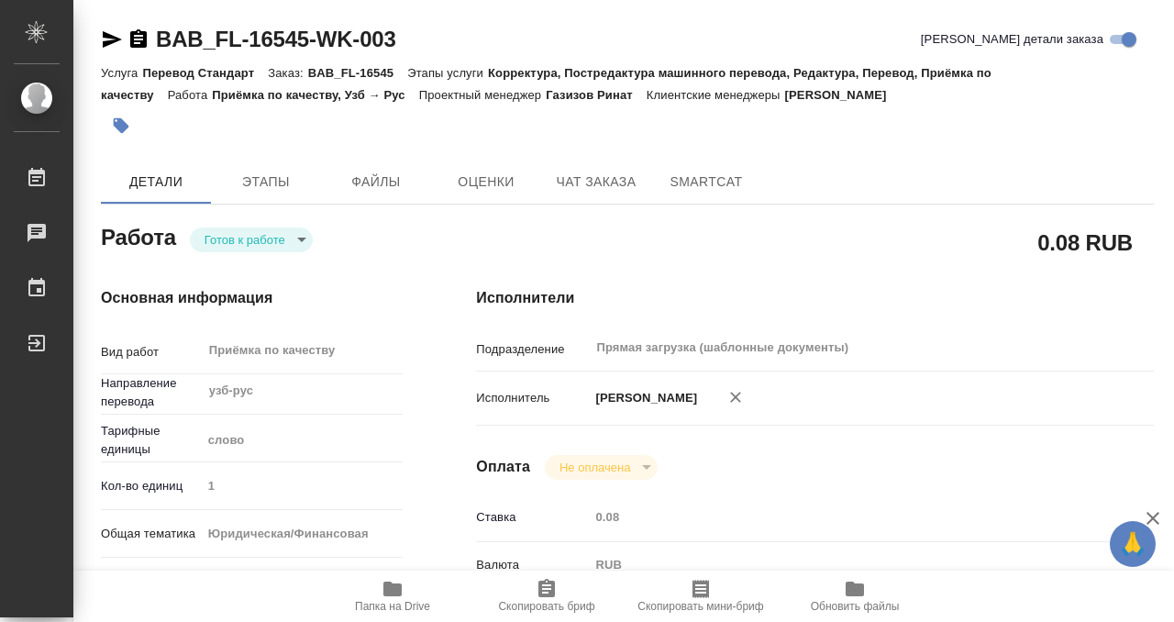
type input "readyForWork"
type input "узб-рус"
type input "5a8b1489cc6b4906c91bfd90"
type input "1"
type input "yr-fn"
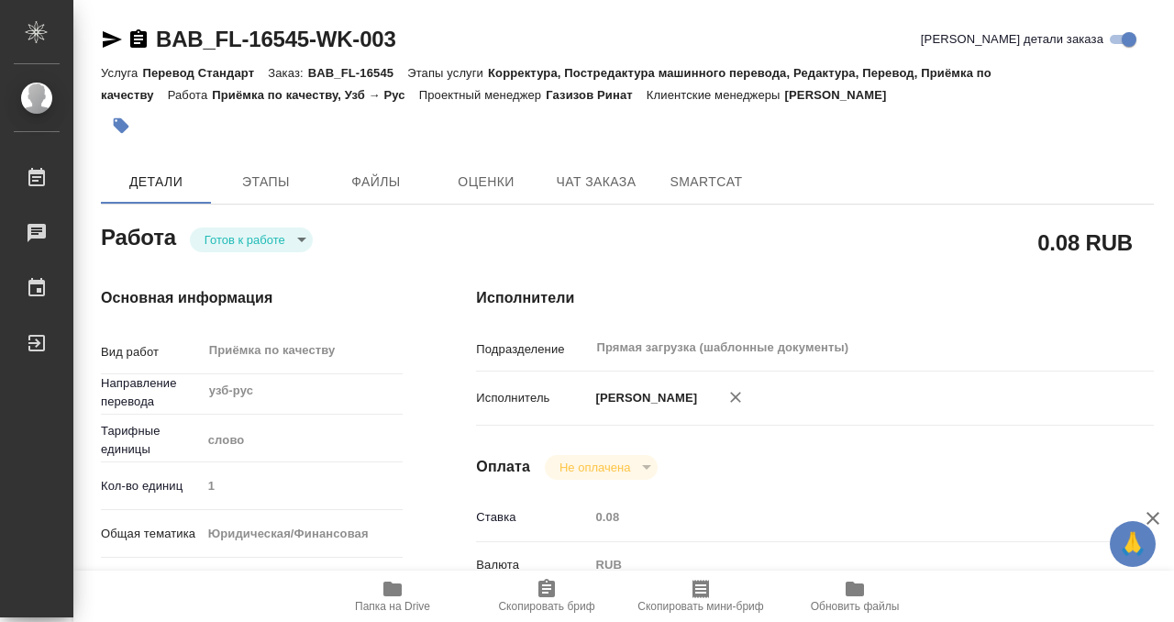
type input "5a8b8b956a9677013d343cfe"
checkbox input "true"
type input "22.09.2025 14:00"
type input "22.09.2025 15:00"
type input "22.09.2025 17:20"
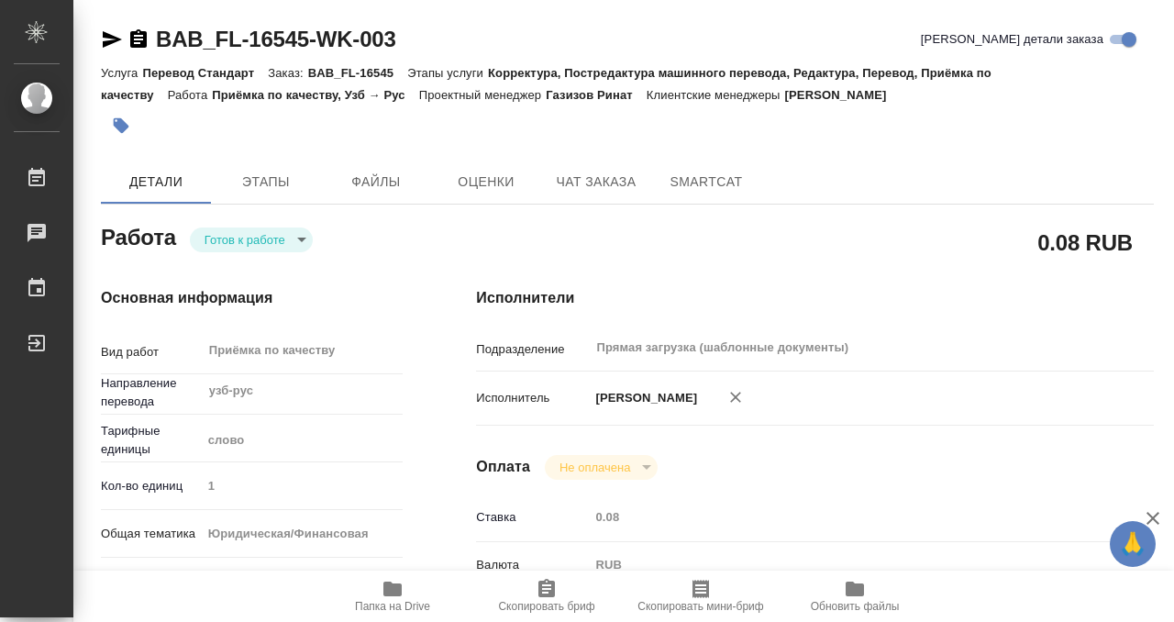
type input "Прямая загрузка (шаблонные документы)"
type input "notPayed"
type input "0.08"
type input "RUB"
type input "[PERSON_NAME]"
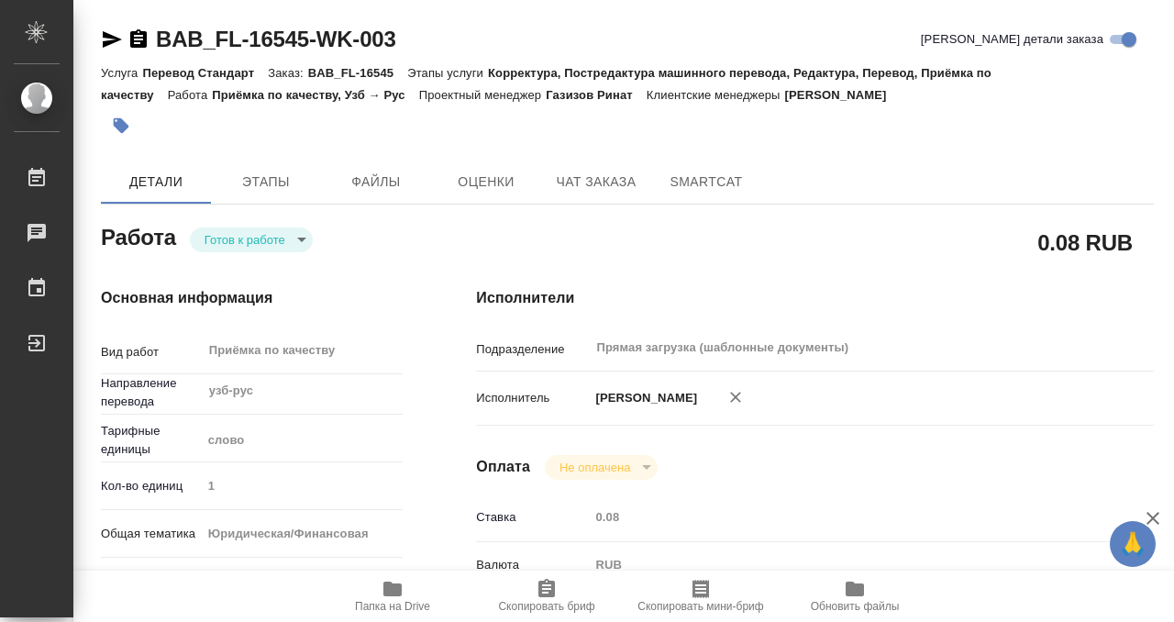
type input "BAB_FL-16545"
type input "Перевод Стандарт"
type input "Корректура, Постредактура машинного перевода, Редактура, Перевод, Приёмка по ка…"
type input "Ильина Екатерина"
type input "/Clients/FL_BAB/Orders/BAB_FL-16545"
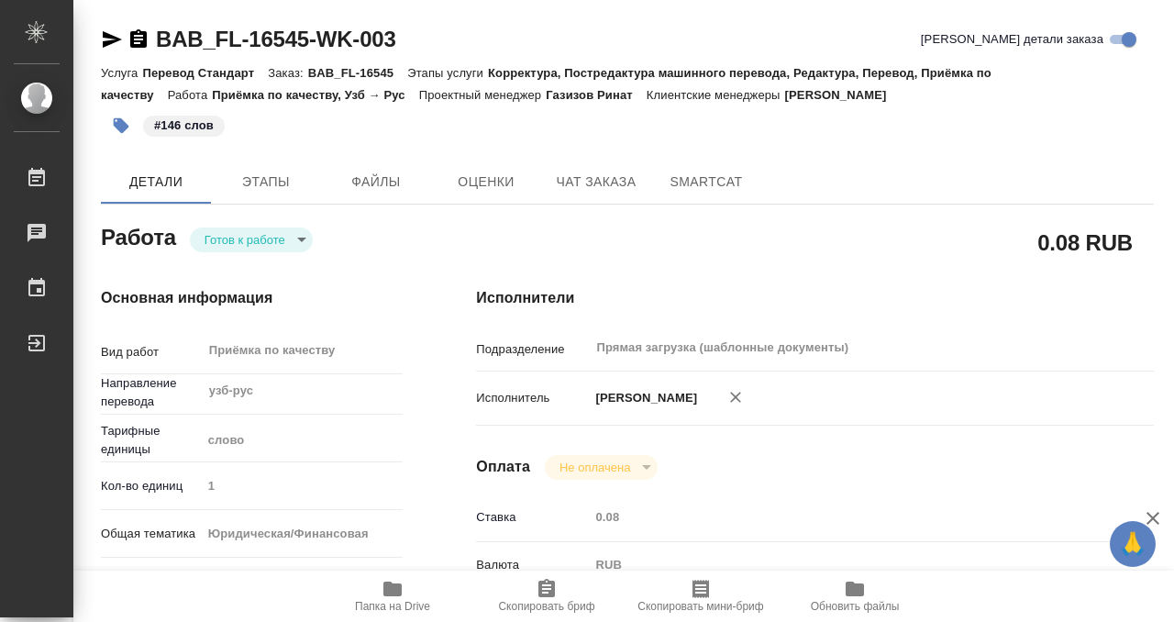
click at [257, 239] on body "🙏 .cls-1 fill:#fff; AWATERA Kobzeva Elizaveta Работы 0 Чаты График Выйти BAB_FL…" at bounding box center [587, 311] width 1174 height 622
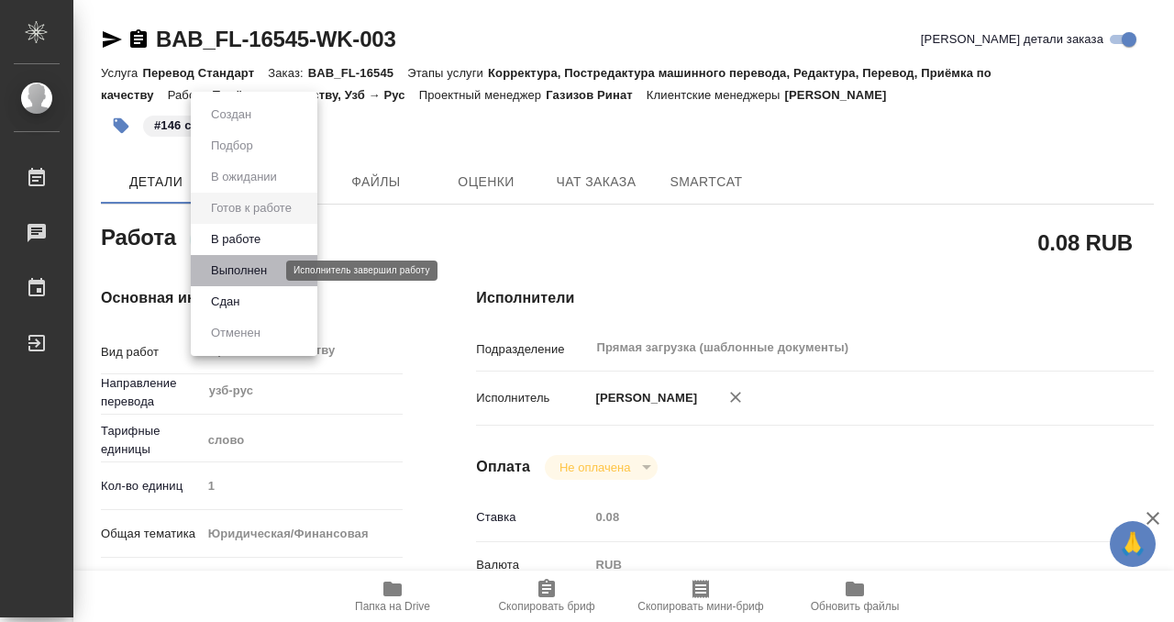
click at [257, 269] on button "Выполнен" at bounding box center [238, 271] width 67 height 20
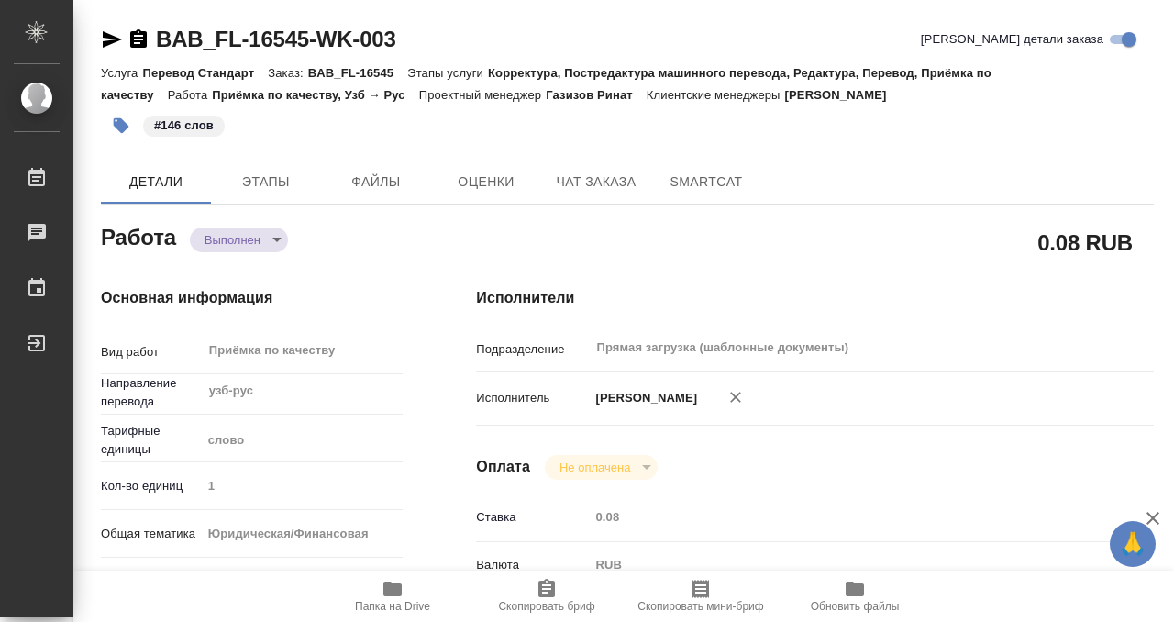
type textarea "x"
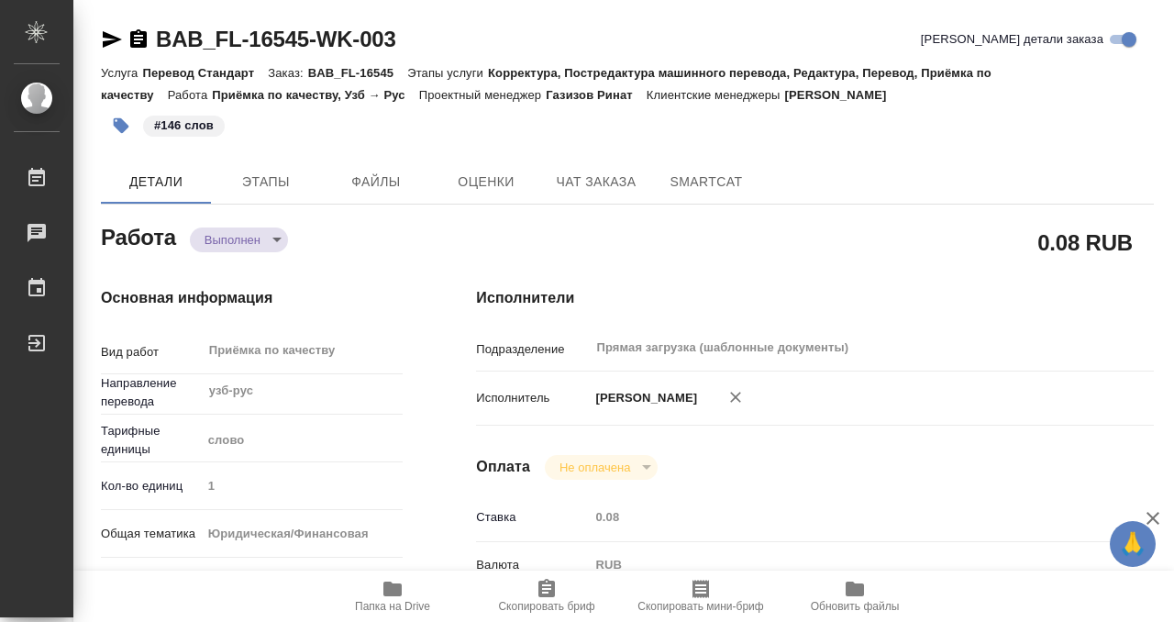
type textarea "x"
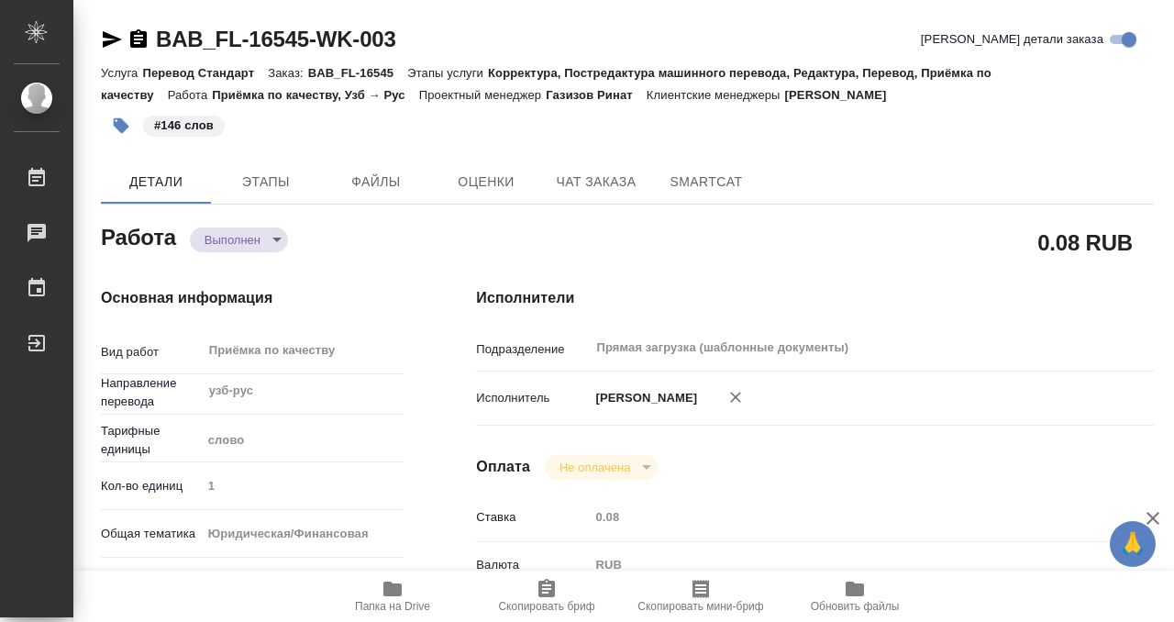
click at [400, 584] on icon "button" at bounding box center [392, 589] width 18 height 15
type textarea "x"
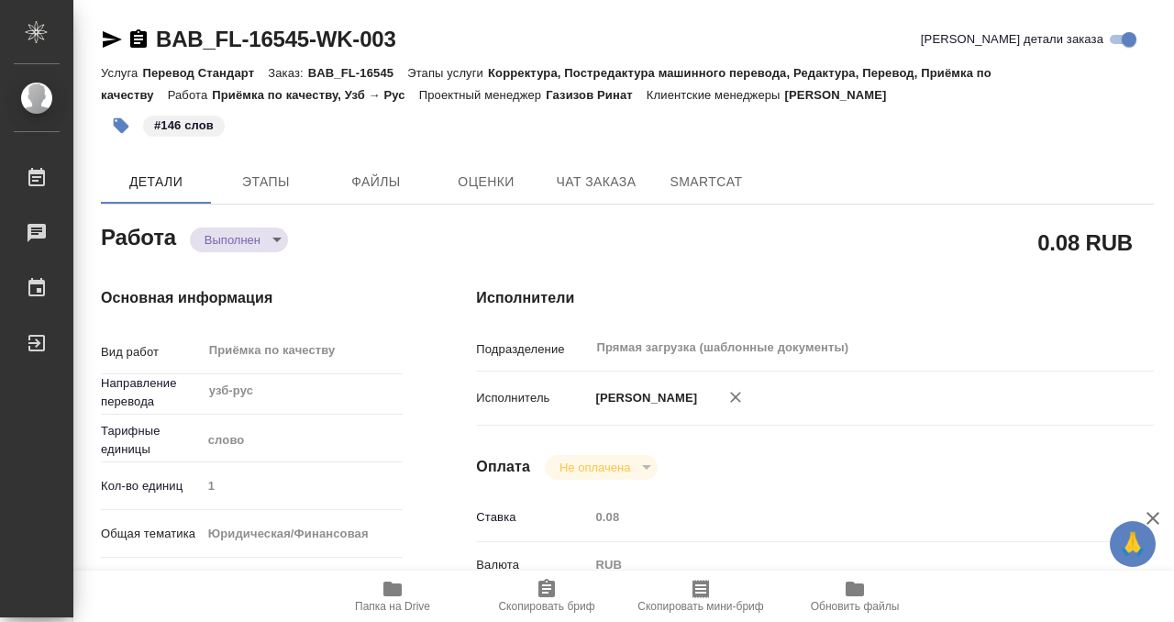
type textarea "x"
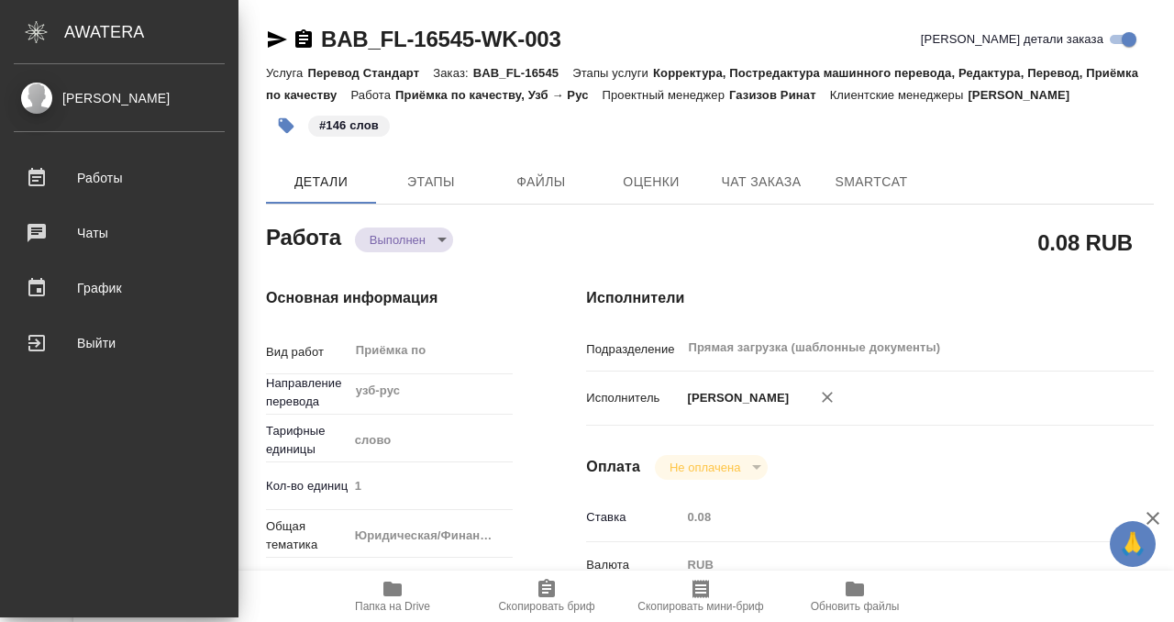
type textarea "x"
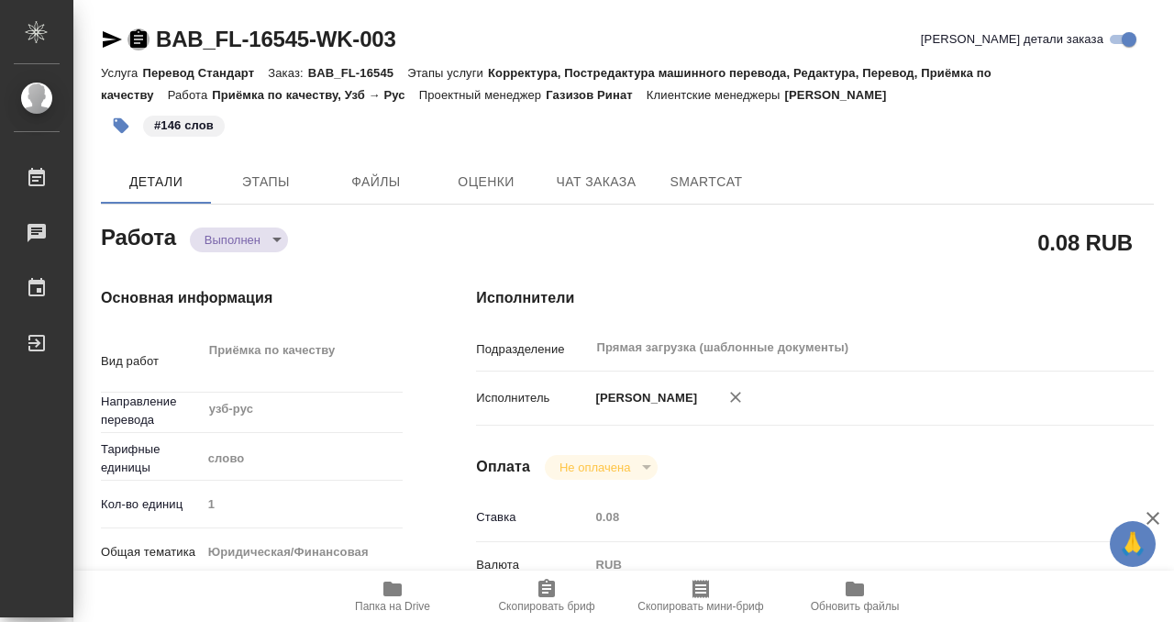
click at [143, 38] on icon "button" at bounding box center [138, 38] width 17 height 18
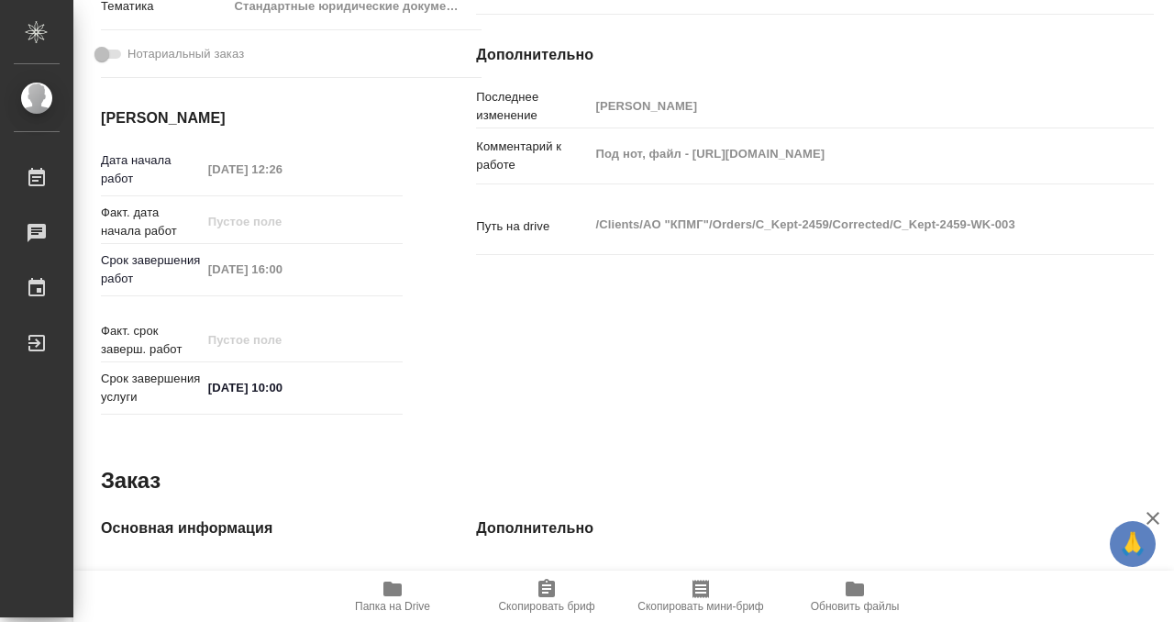
scroll to position [615, 0]
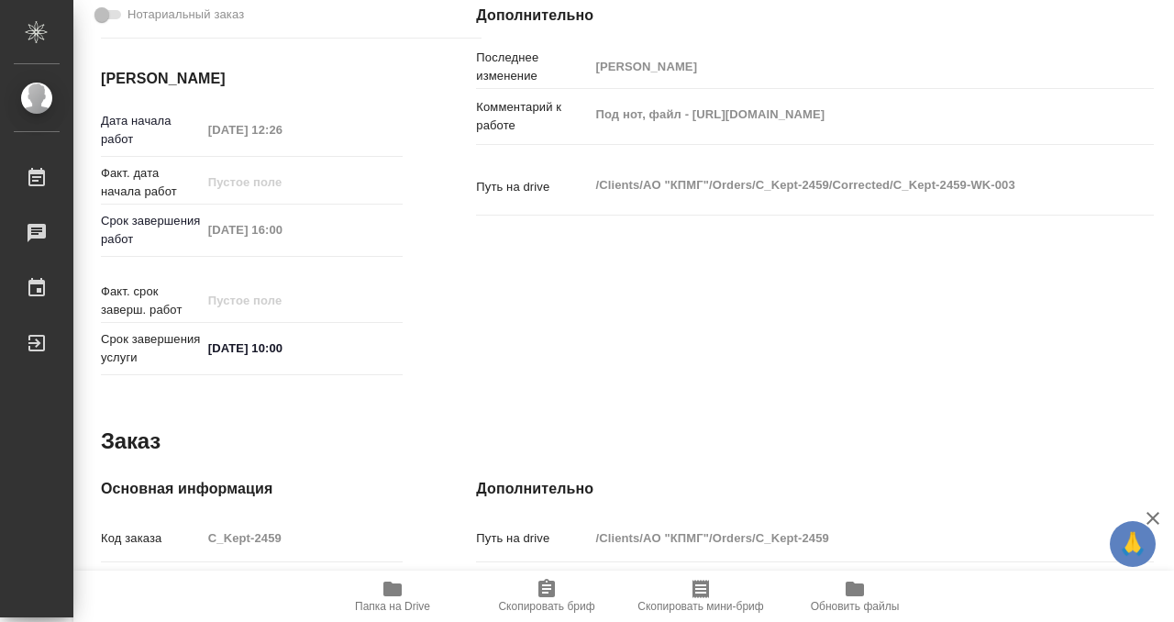
click at [380, 579] on span "Папка на Drive" at bounding box center [393, 595] width 132 height 35
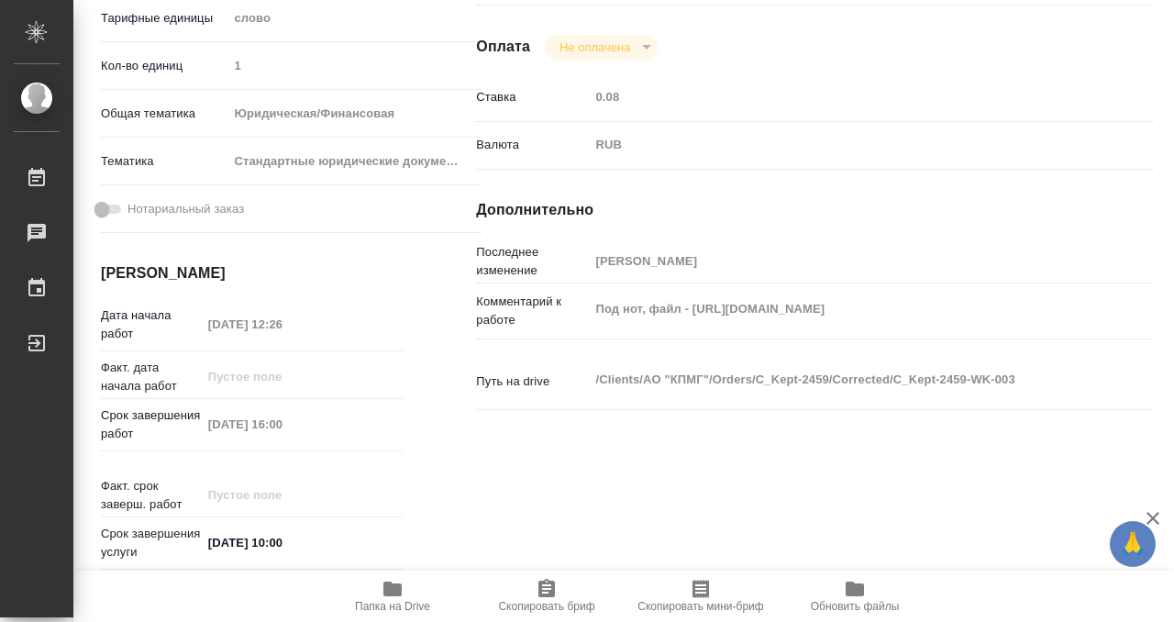
scroll to position [0, 0]
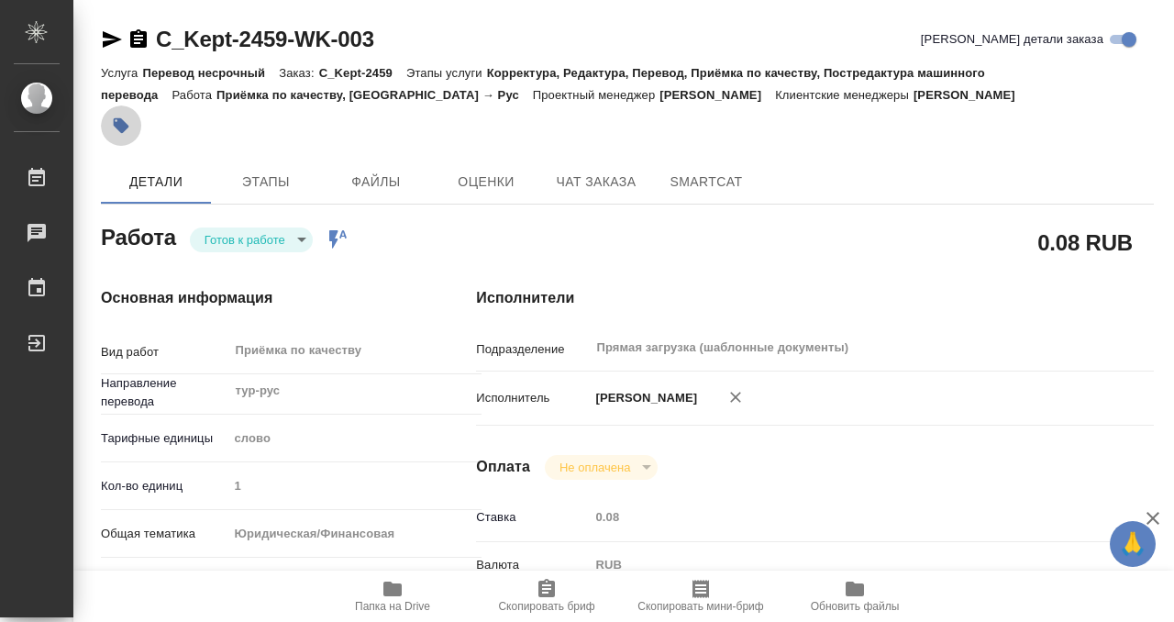
click at [129, 128] on icon "button" at bounding box center [121, 126] width 18 height 18
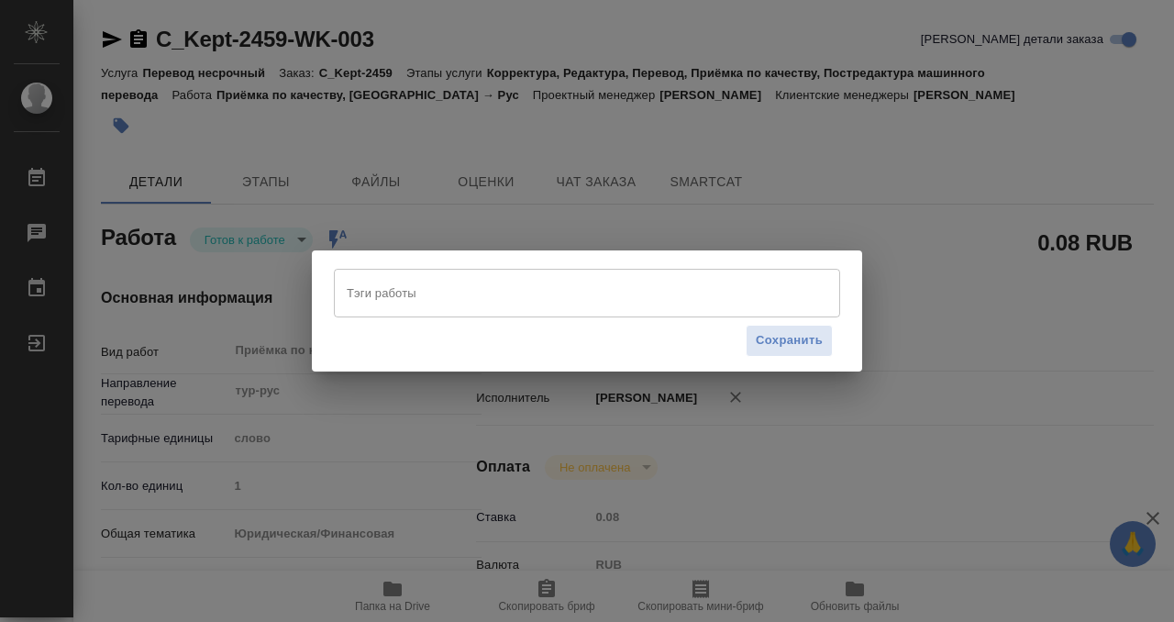
click at [462, 317] on div "Тэги работы" at bounding box center [587, 293] width 506 height 48
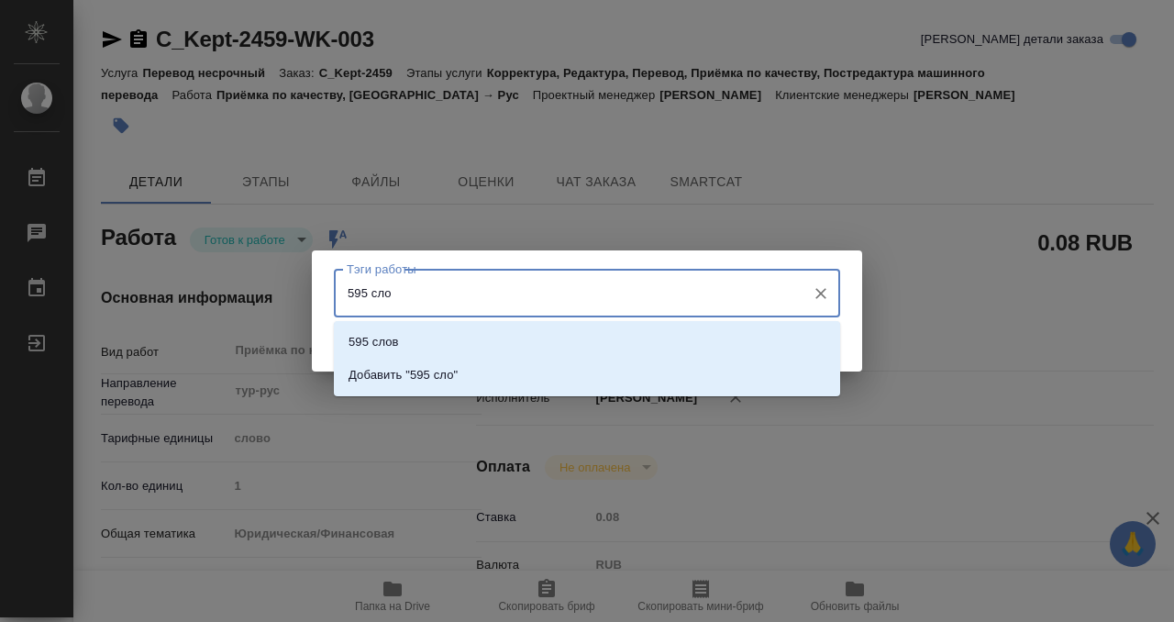
type input "595 слов"
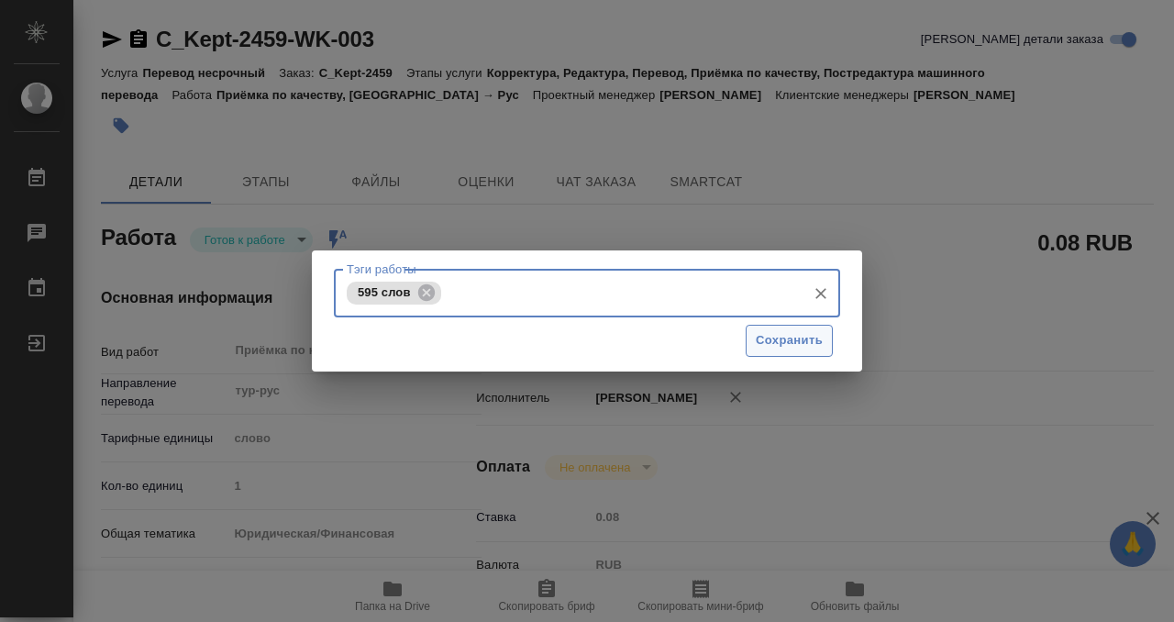
click at [810, 332] on span "Сохранить" at bounding box center [789, 340] width 67 height 21
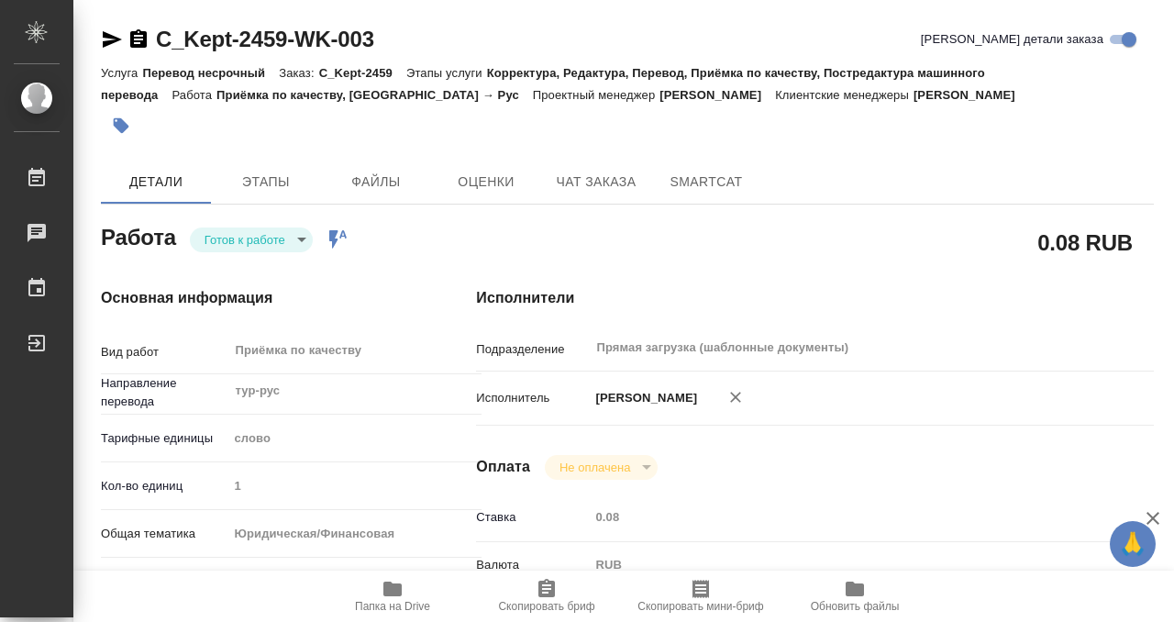
type input "readyForWork"
type input "тур-рус"
type input "5a8b1489cc6b4906c91bfd90"
type input "1"
type input "yr-fn"
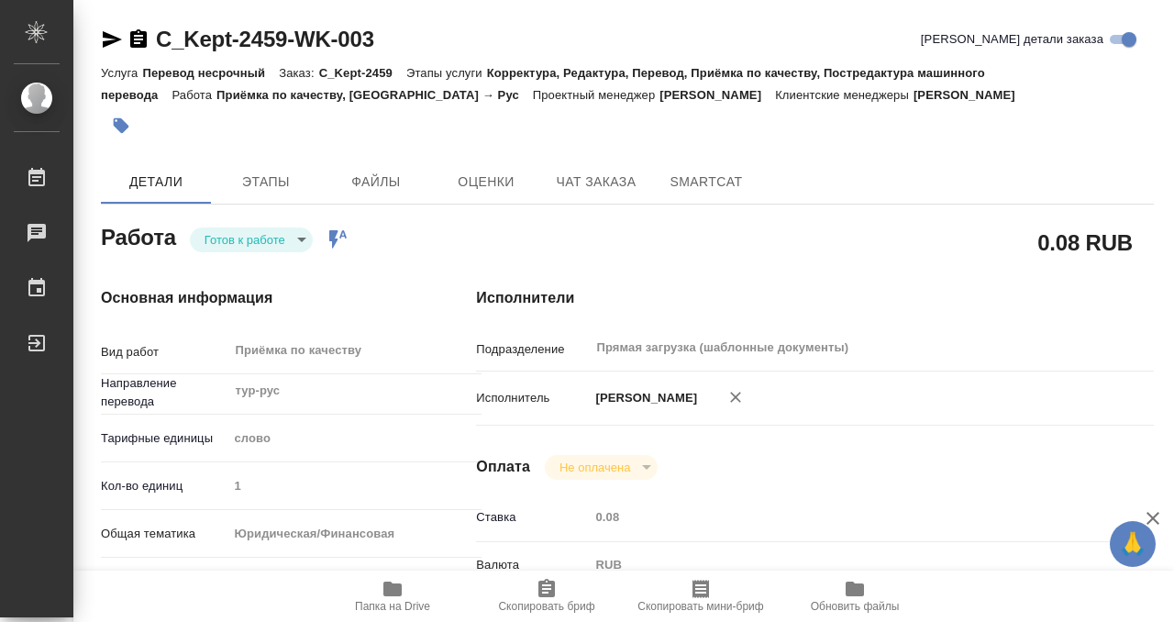
type input "5f647205b73bc97568ca66bf"
type input "[DATE] 12:26"
type input "[DATE] 16:00"
type input "[DATE] 10:00"
type input "Прямая загрузка (шаблонные документы)"
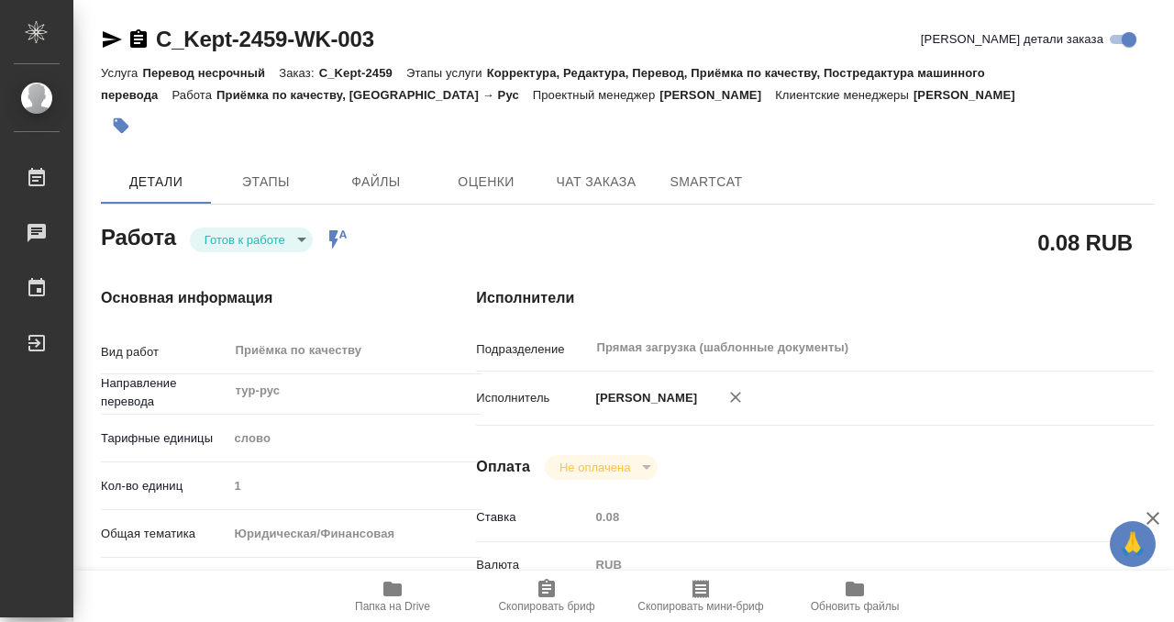
type input "notPayed"
type input "0.08"
type input "RUB"
type input "[PERSON_NAME]"
type input "C_Kept-2459"
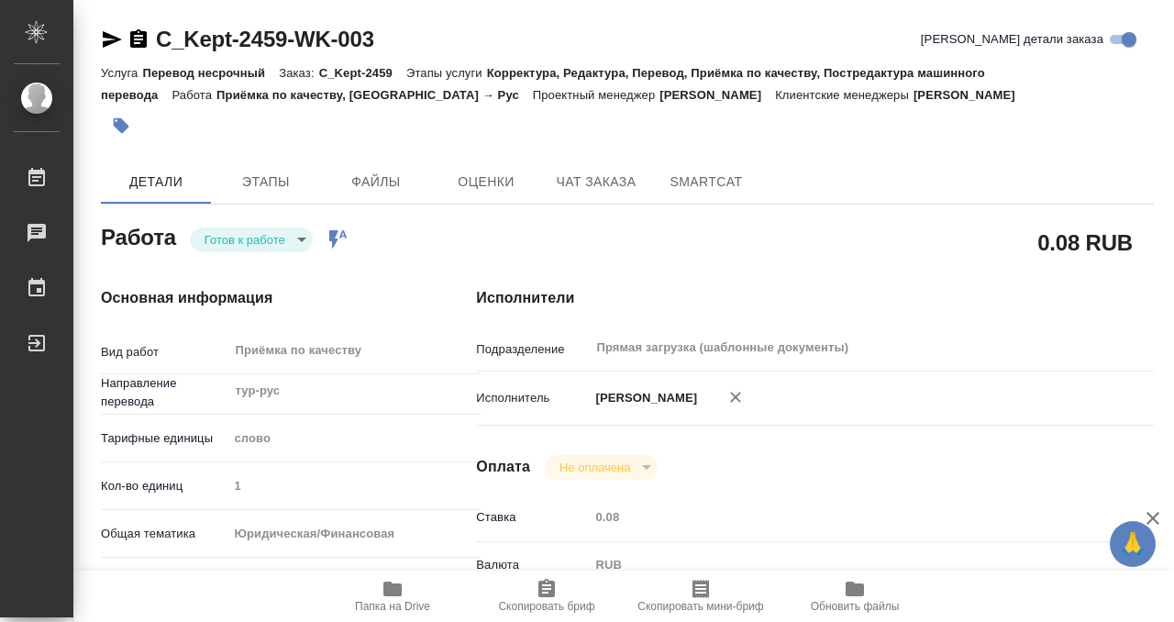
type input "Перевод несрочный"
type input "Корректура, Редактура, Перевод, Приёмка по качеству, Постредактура машинного пе…"
type input "[PERSON_NAME]"
type input "/Clients/АО "КПМГ"/Orders/C_Kept-2459"
click at [139, 39] on icon "button" at bounding box center [139, 39] width 22 height 22
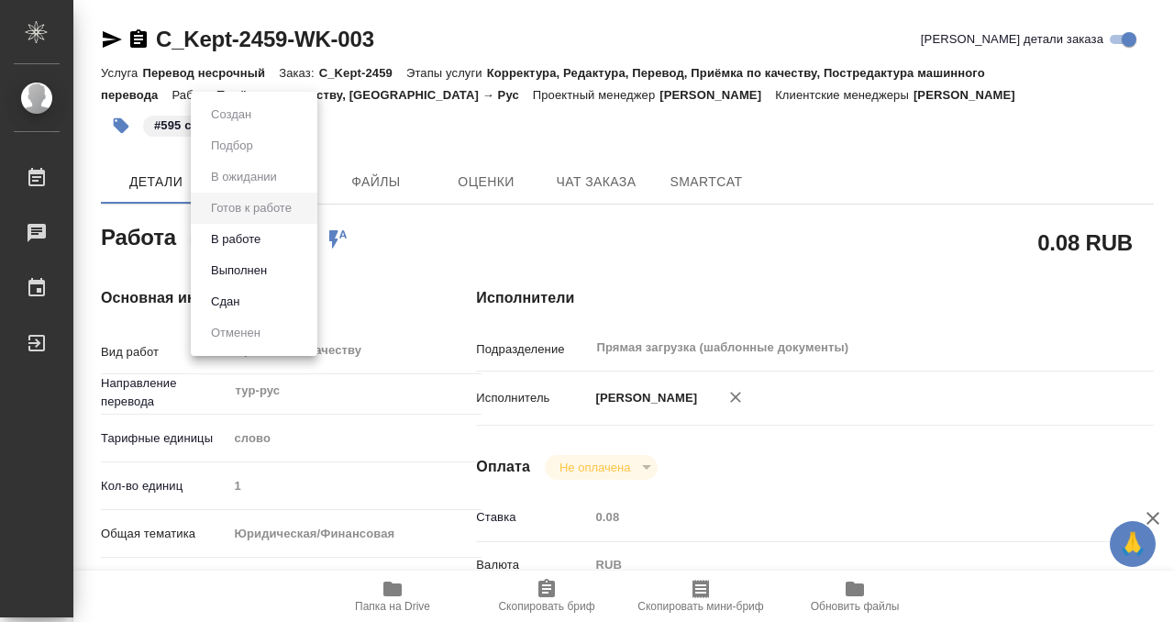
click at [241, 234] on body "🙏 .cls-1 fill:#fff; AWATERA Kobzeva [PERSON_NAME] 0 Чаты График Выйти C_Kept-24…" at bounding box center [587, 311] width 1174 height 622
click at [255, 271] on button "Выполнен" at bounding box center [238, 271] width 67 height 20
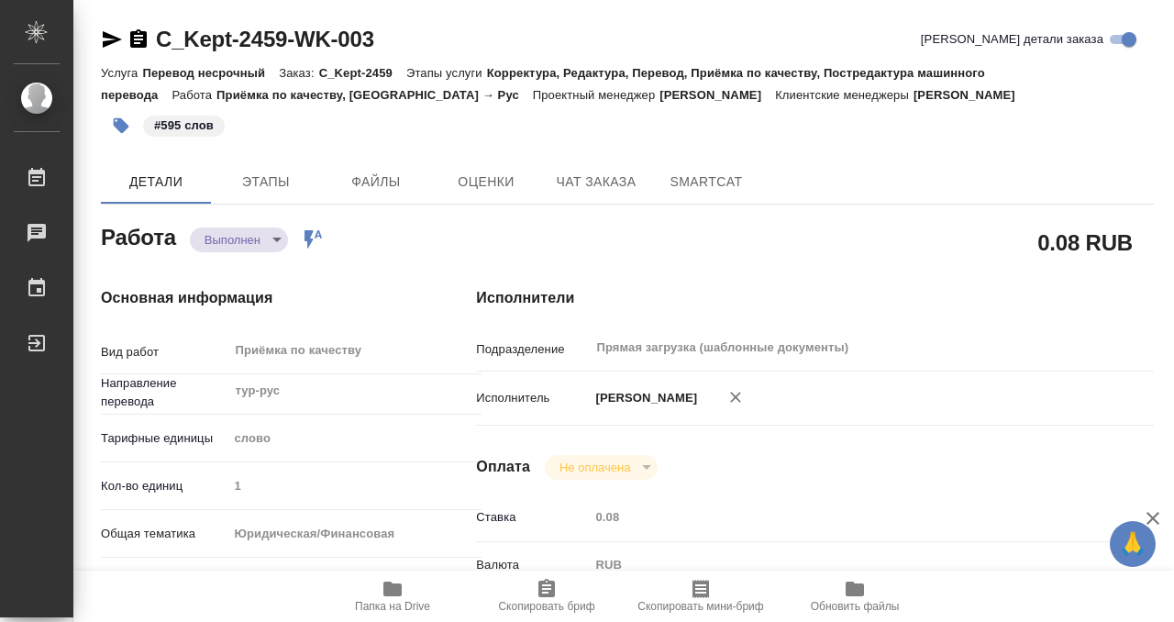
type textarea "x"
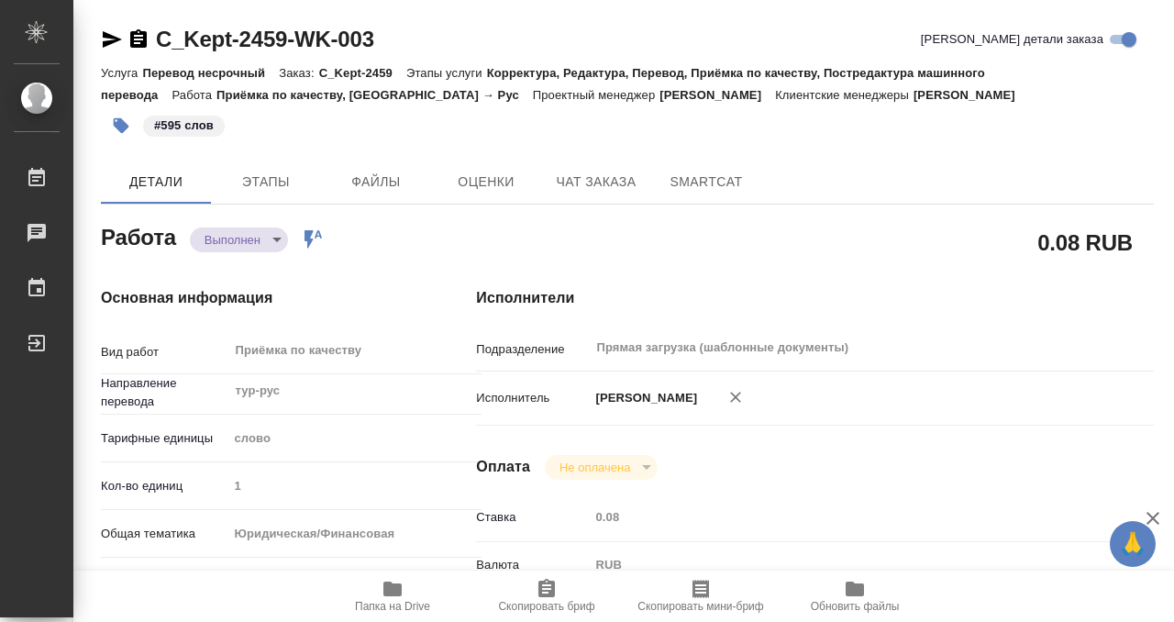
type textarea "x"
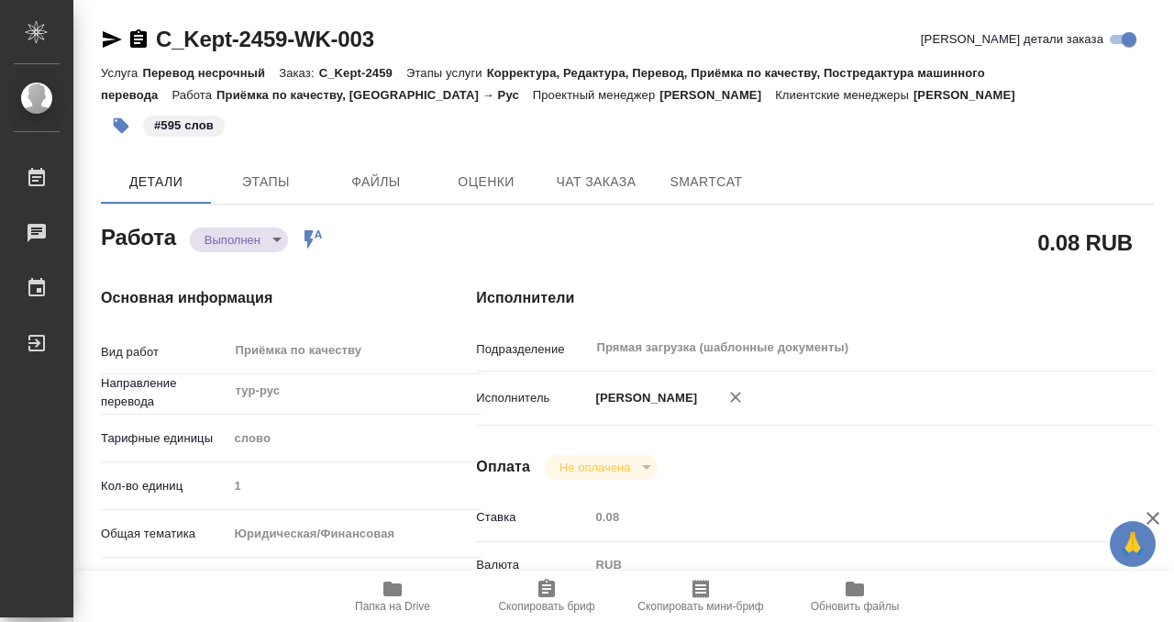
type textarea "x"
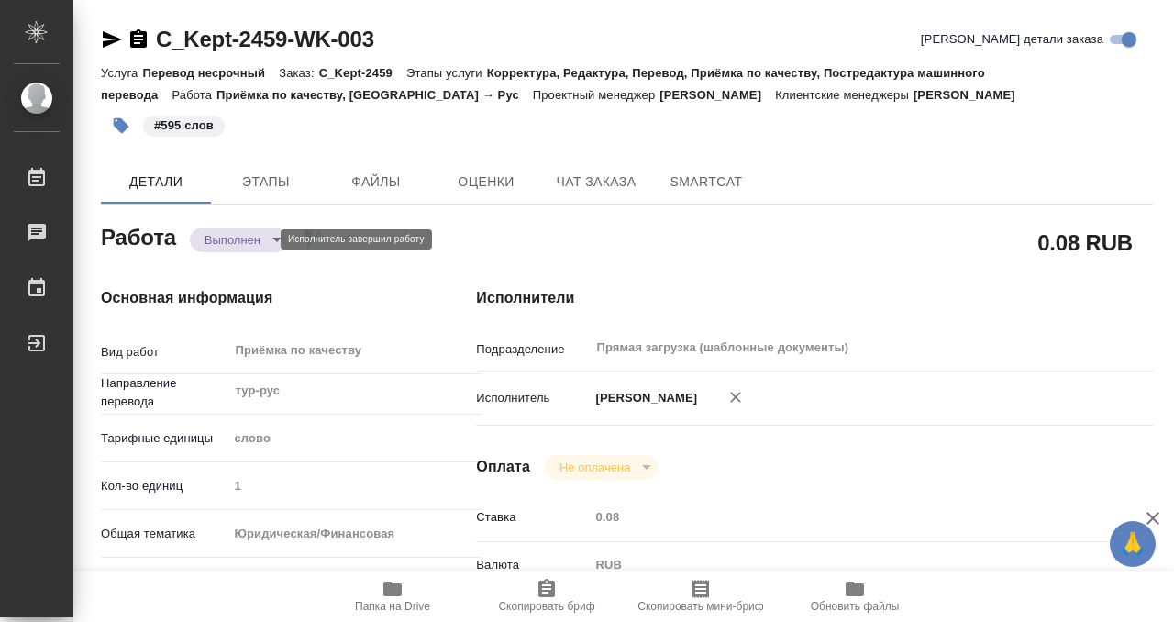
click at [250, 241] on body "🙏 .cls-1 fill:#fff; AWATERA Kobzeva Elizaveta Работы 0 Чаты График Выйти C_Kept…" at bounding box center [587, 311] width 1174 height 622
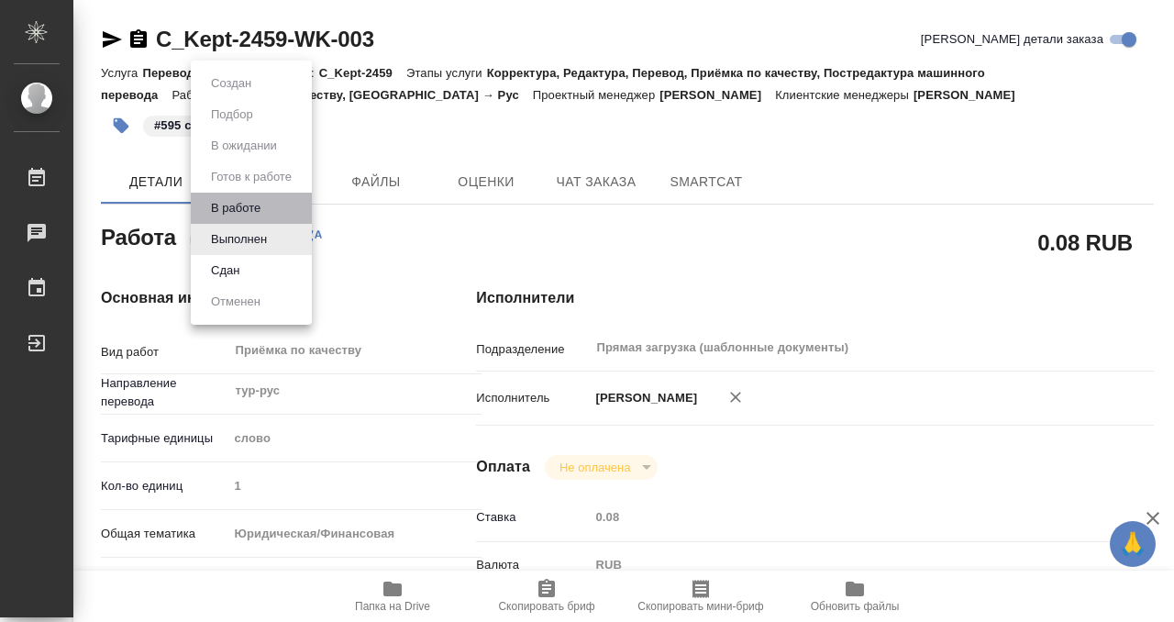
click at [271, 207] on li "В работе" at bounding box center [251, 208] width 121 height 31
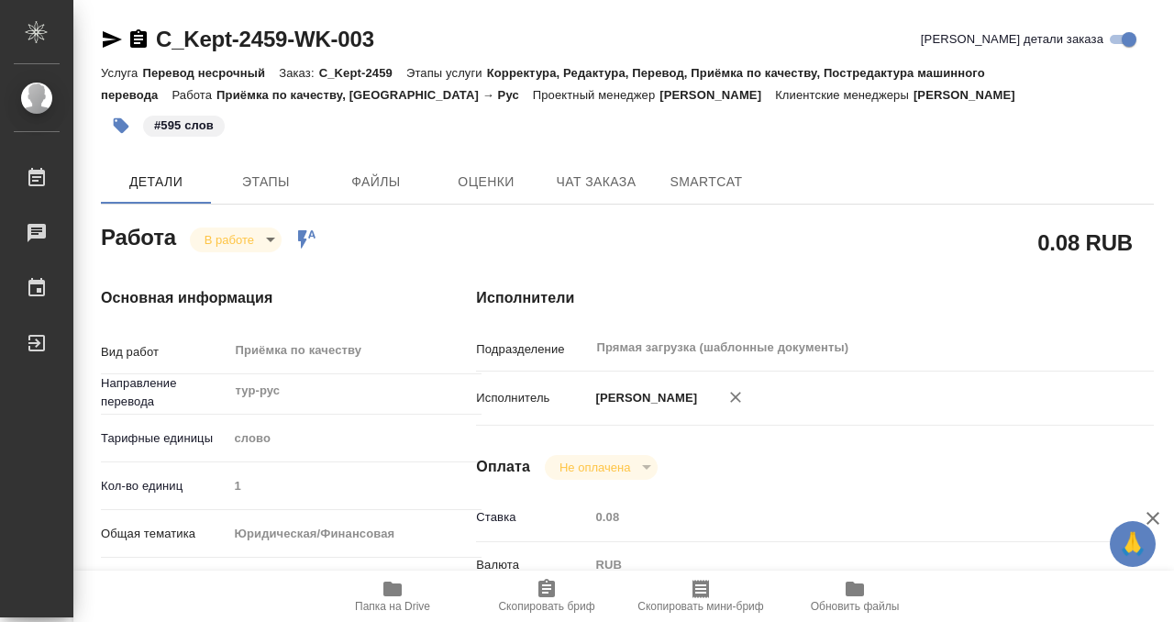
type textarea "x"
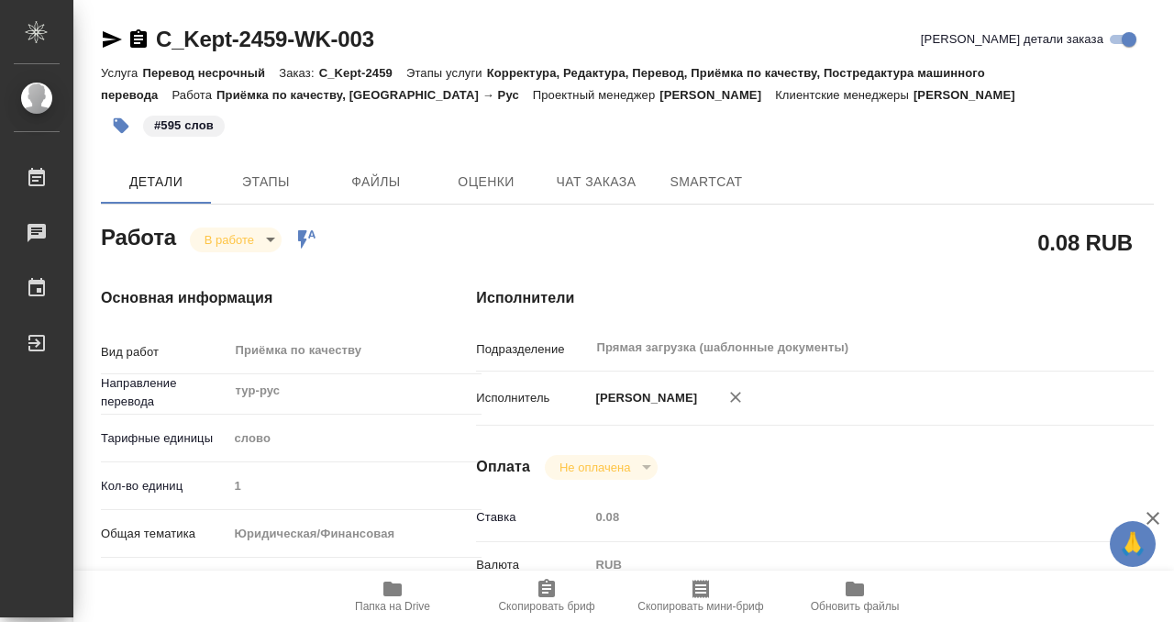
type textarea "x"
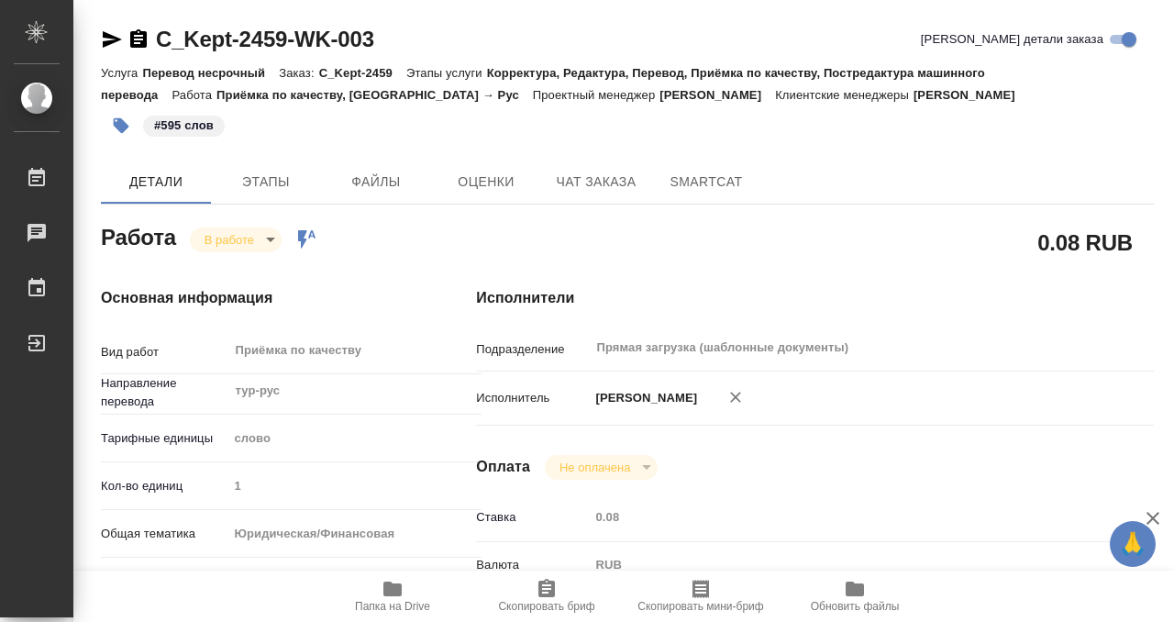
scroll to position [520, 0]
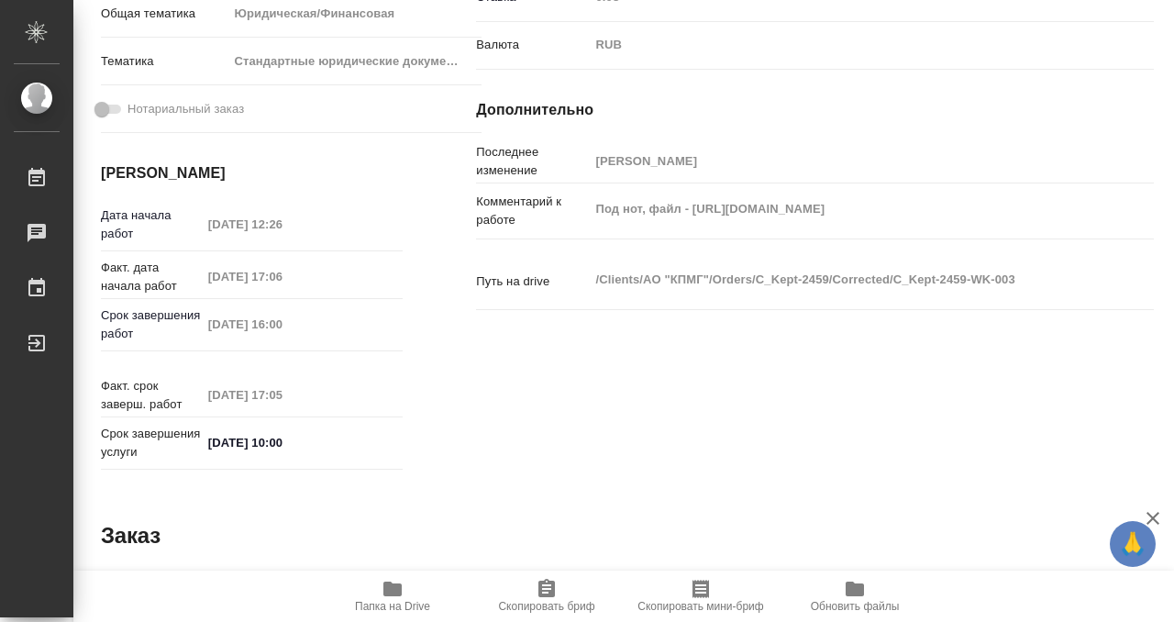
type textarea "x"
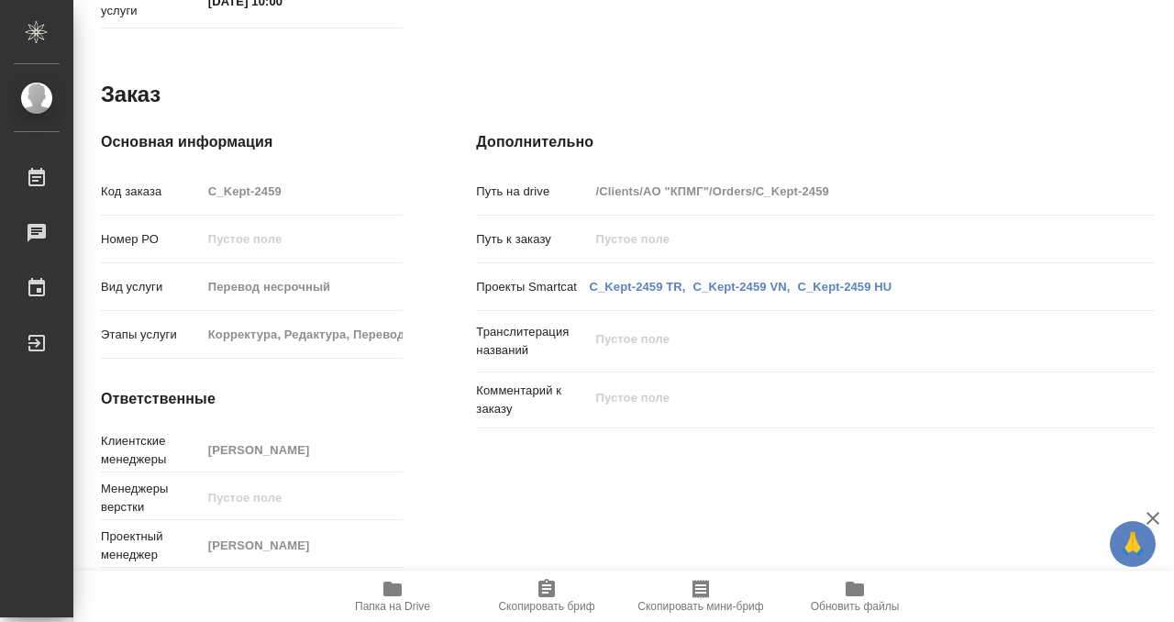
scroll to position [0, 0]
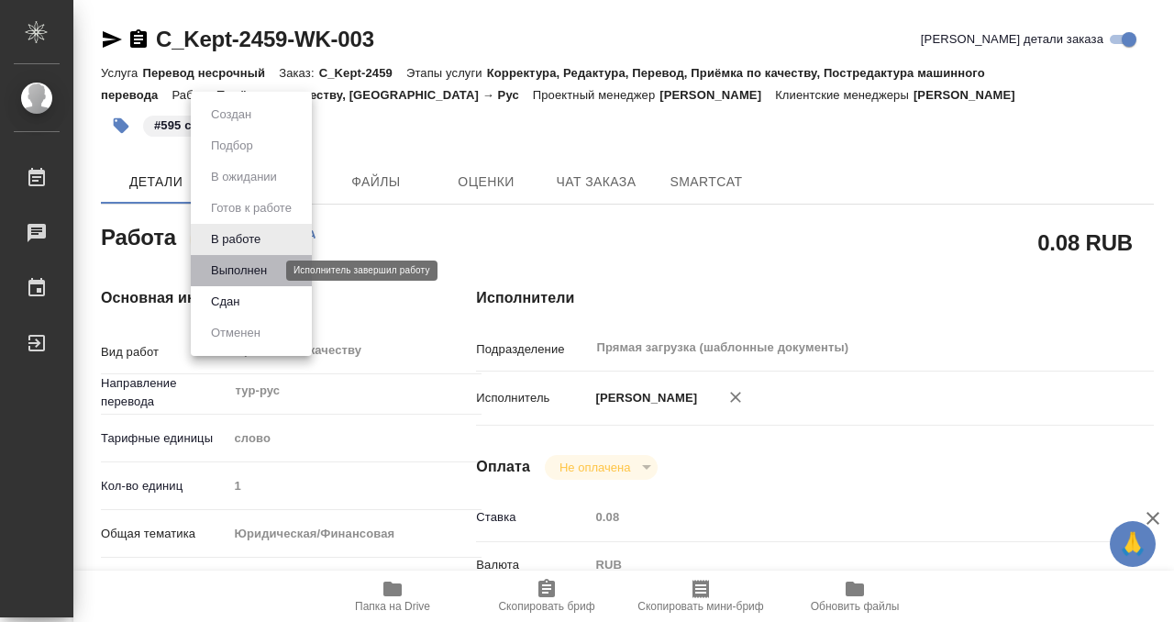
click at [259, 272] on button "Выполнен" at bounding box center [238, 271] width 67 height 20
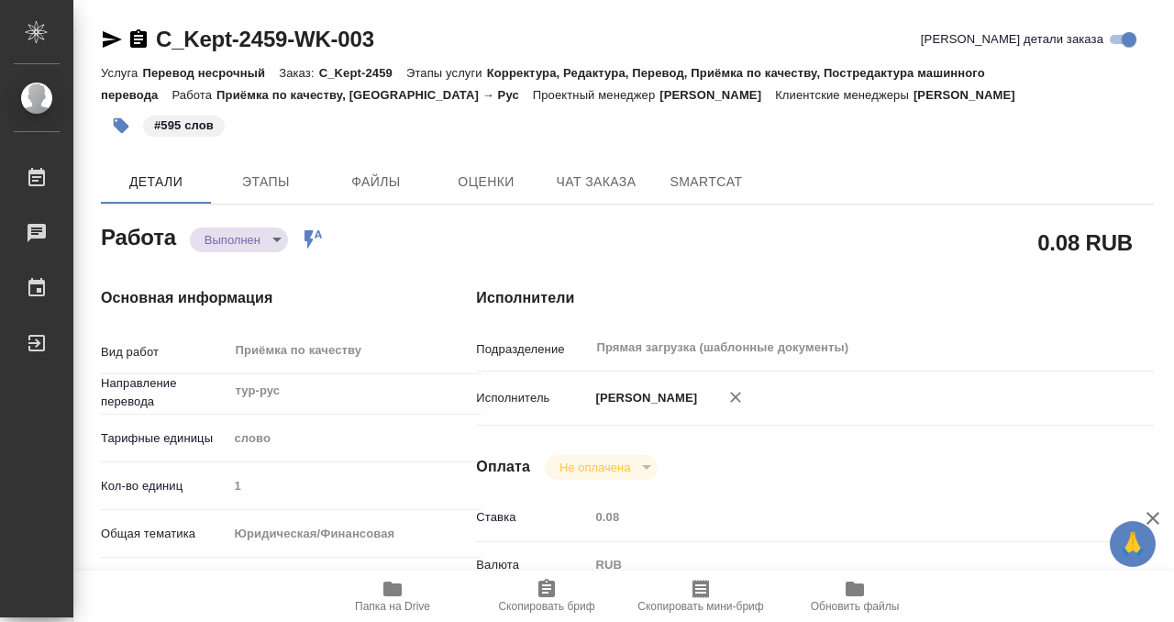
type textarea "x"
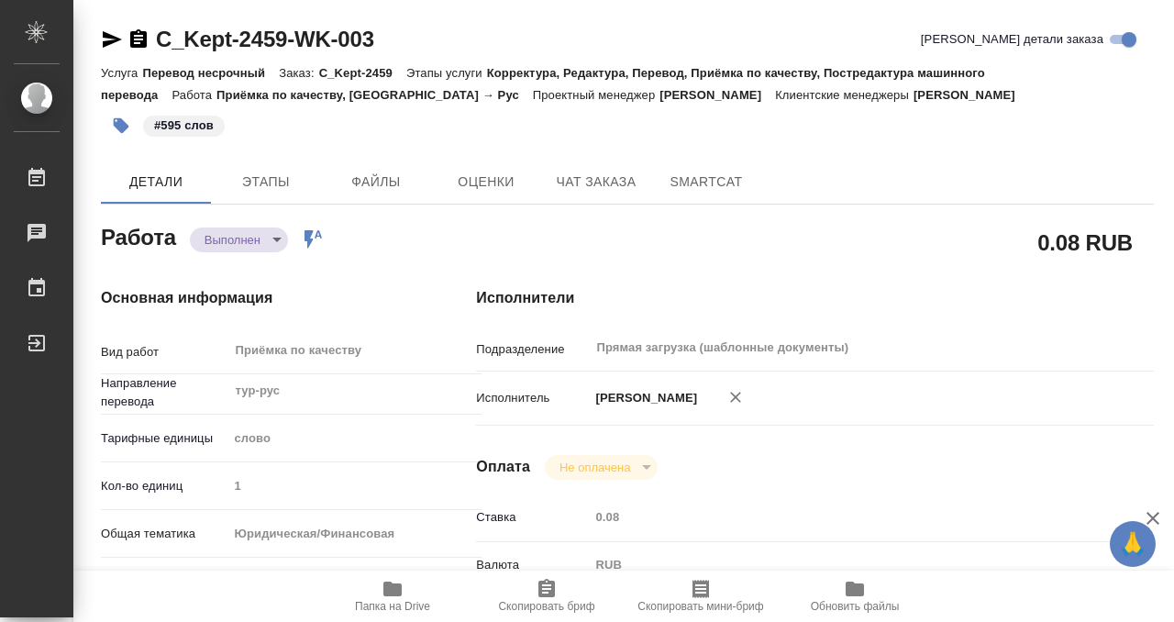
type textarea "x"
